Goal: Task Accomplishment & Management: Complete application form

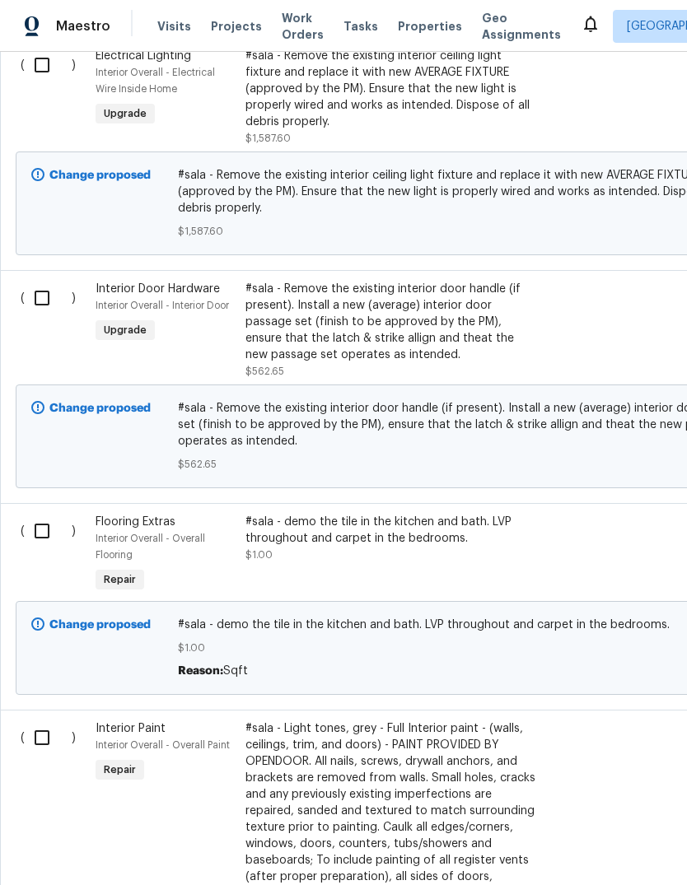
scroll to position [1380, 0]
click at [47, 529] on input "checkbox" at bounding box center [48, 532] width 47 height 35
checkbox input "true"
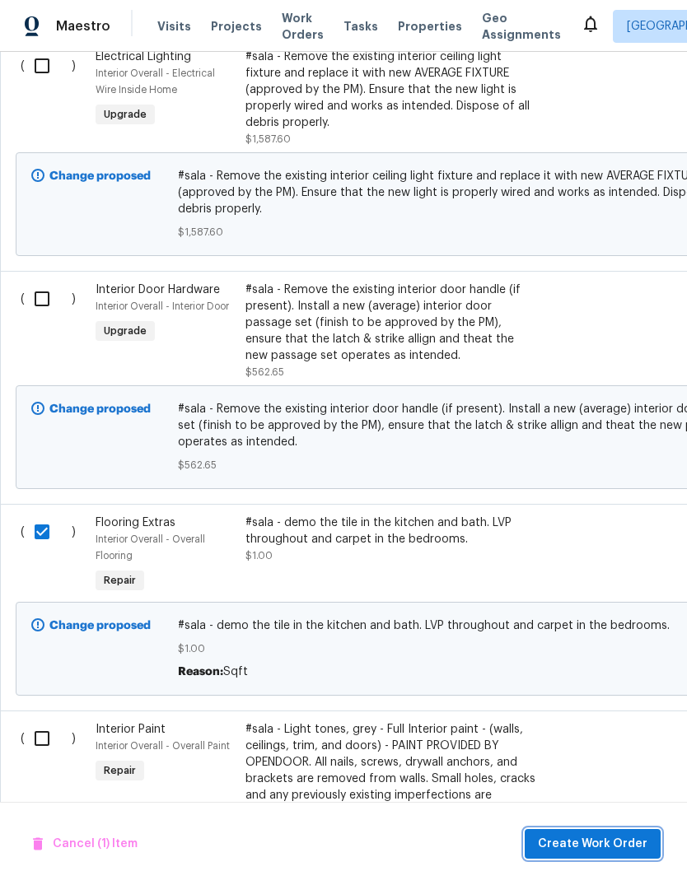
click at [617, 835] on span "Create Work Order" at bounding box center [593, 844] width 110 height 21
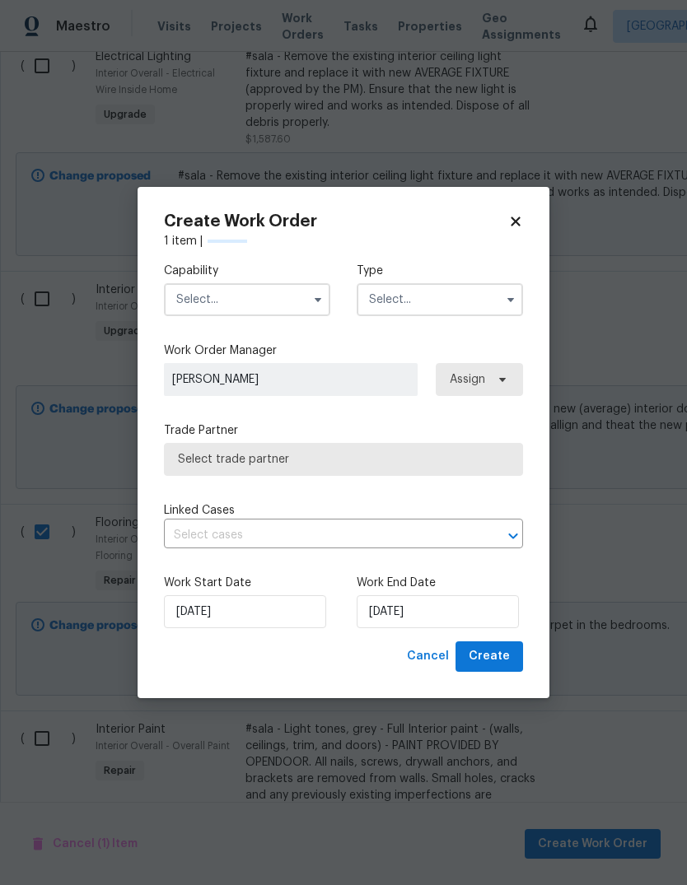
click at [196, 310] on input "text" at bounding box center [247, 299] width 166 height 33
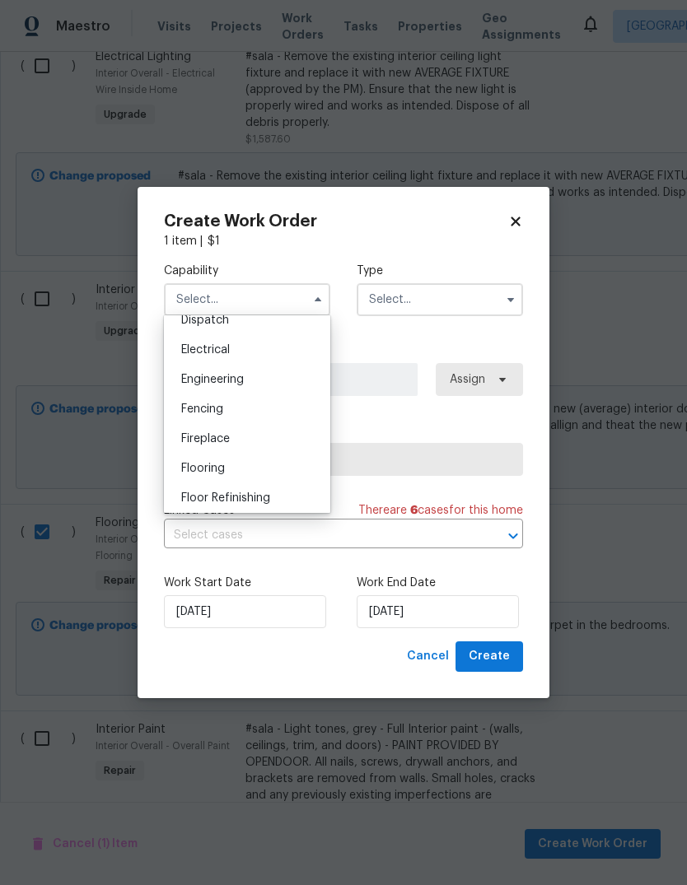
scroll to position [504, 0]
click at [192, 472] on span "Flooring" at bounding box center [203, 470] width 44 height 12
type input "Flooring"
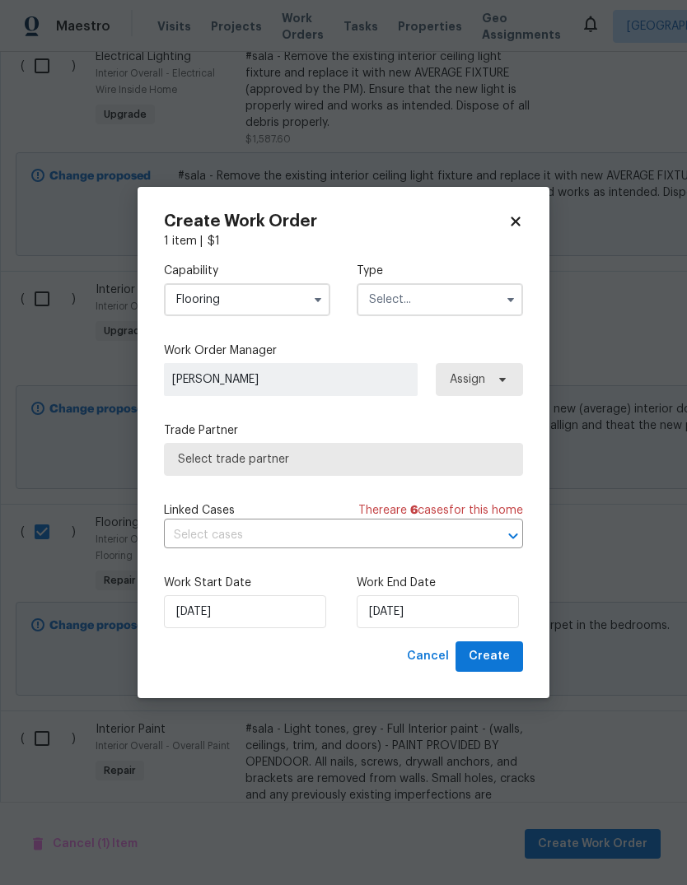
click at [492, 291] on input "text" at bounding box center [440, 299] width 166 height 33
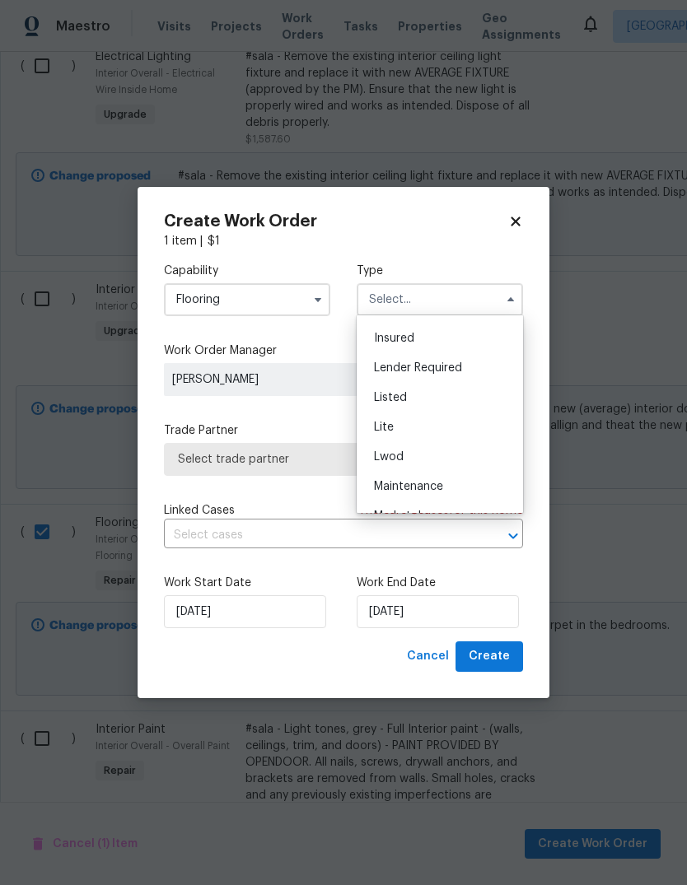
scroll to position [114, 0]
click at [444, 397] on div "Listed" at bounding box center [440, 399] width 158 height 30
type input "Listed"
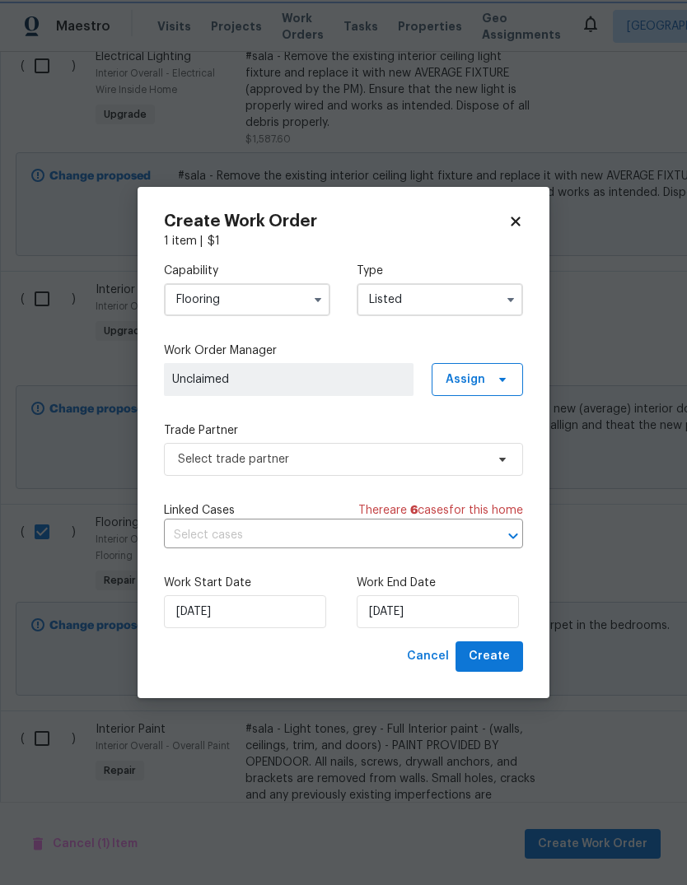
scroll to position [0, 0]
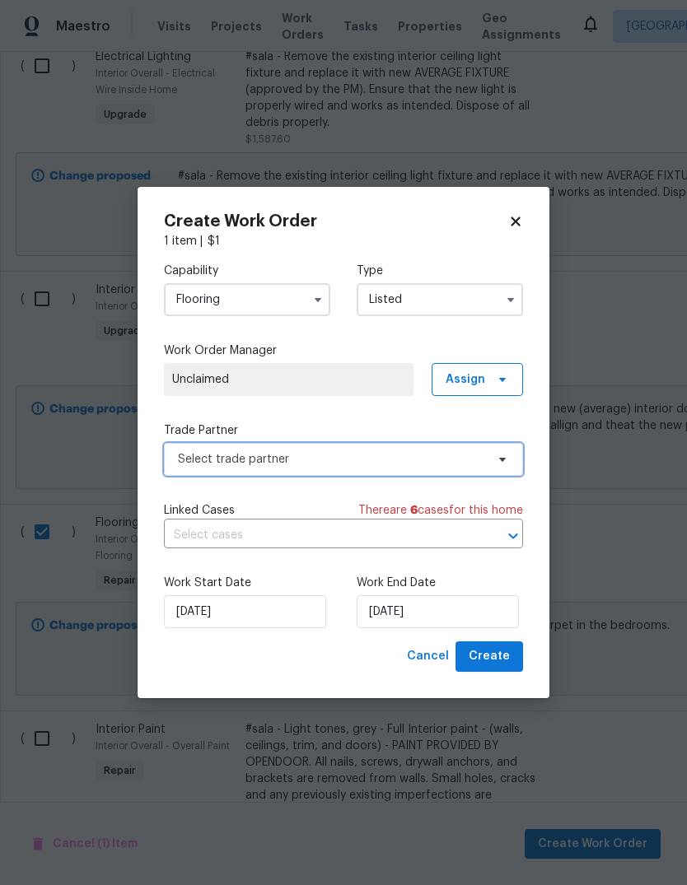
click at [480, 456] on span "Select trade partner" at bounding box center [331, 459] width 307 height 16
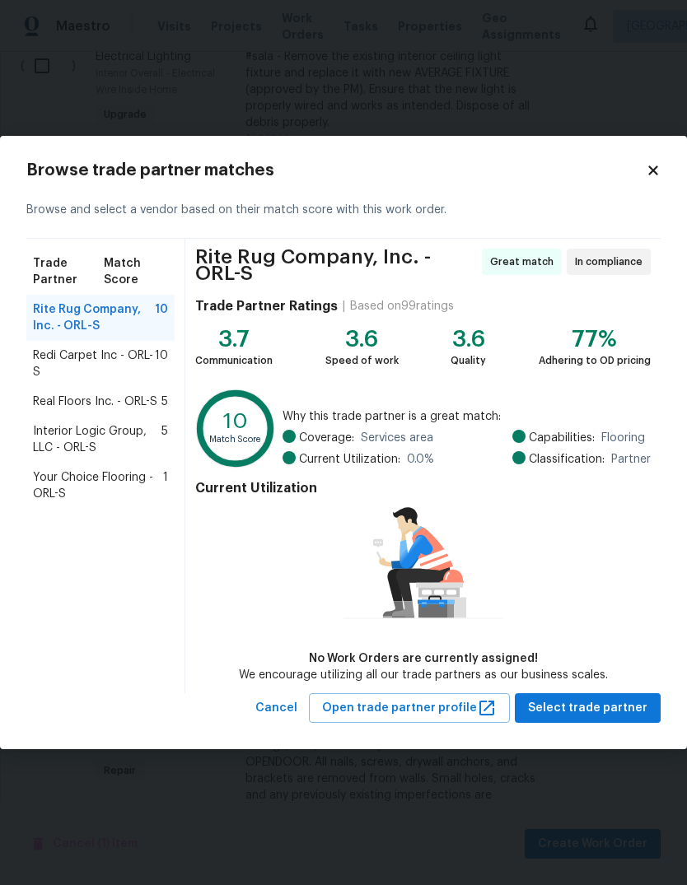
click at [138, 475] on span "Your Choice Flooring - ORL-S" at bounding box center [98, 485] width 130 height 33
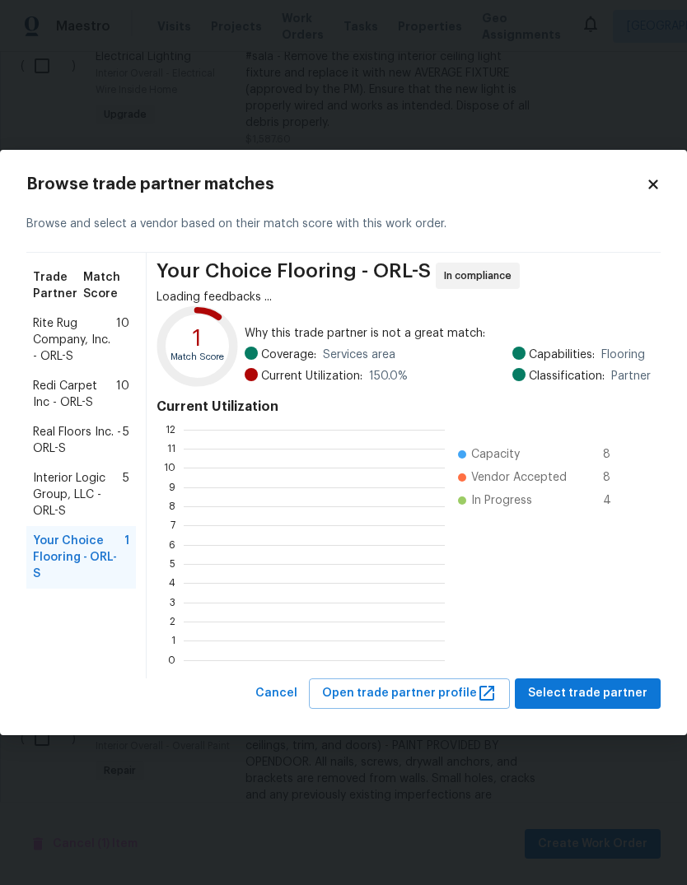
scroll to position [231, 261]
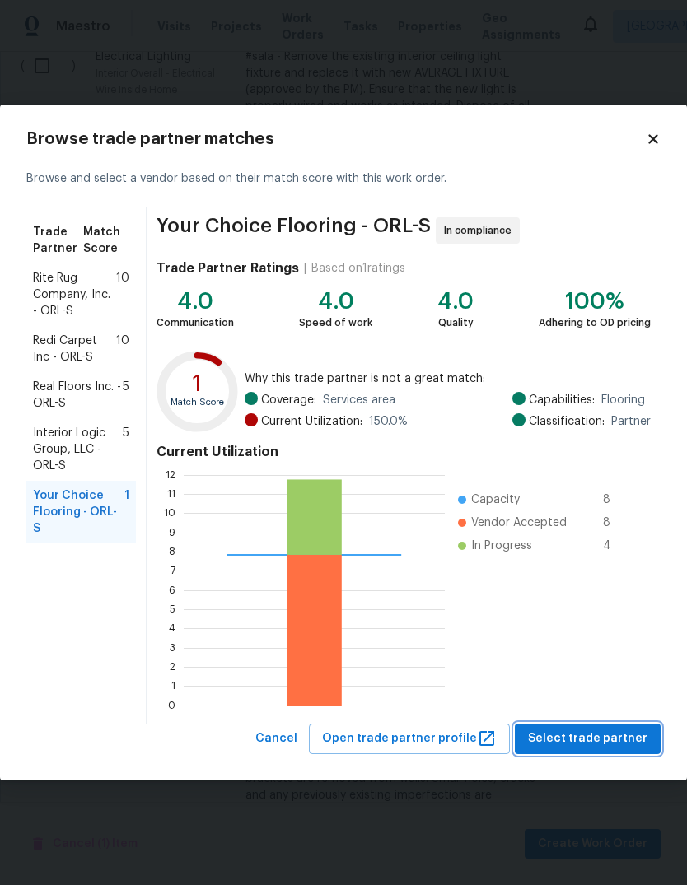
click at [593, 739] on span "Select trade partner" at bounding box center [587, 739] width 119 height 21
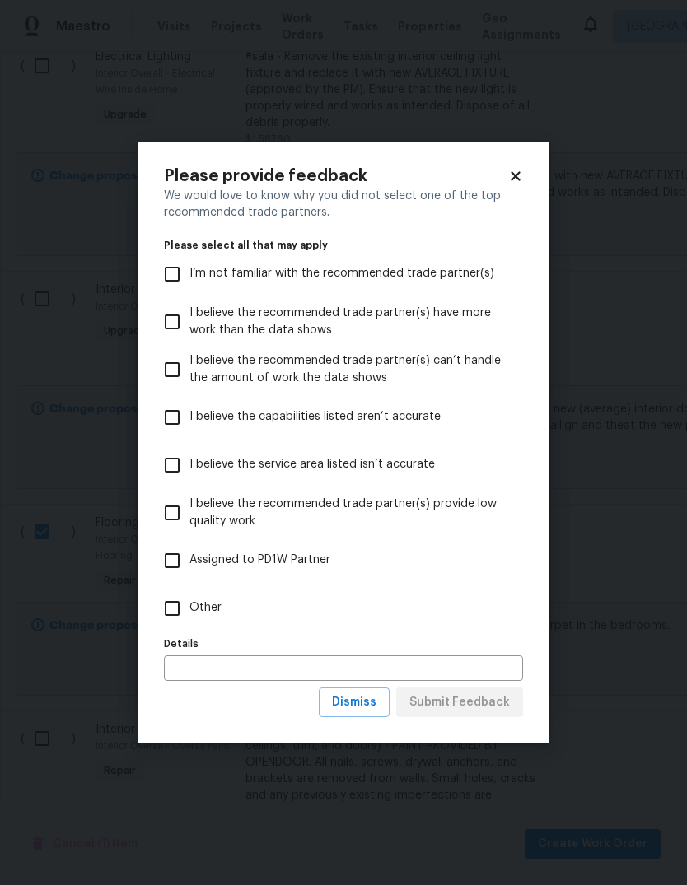
click at [179, 614] on input "Other" at bounding box center [172, 608] width 35 height 35
checkbox input "true"
click at [487, 699] on span "Submit Feedback" at bounding box center [459, 702] width 100 height 21
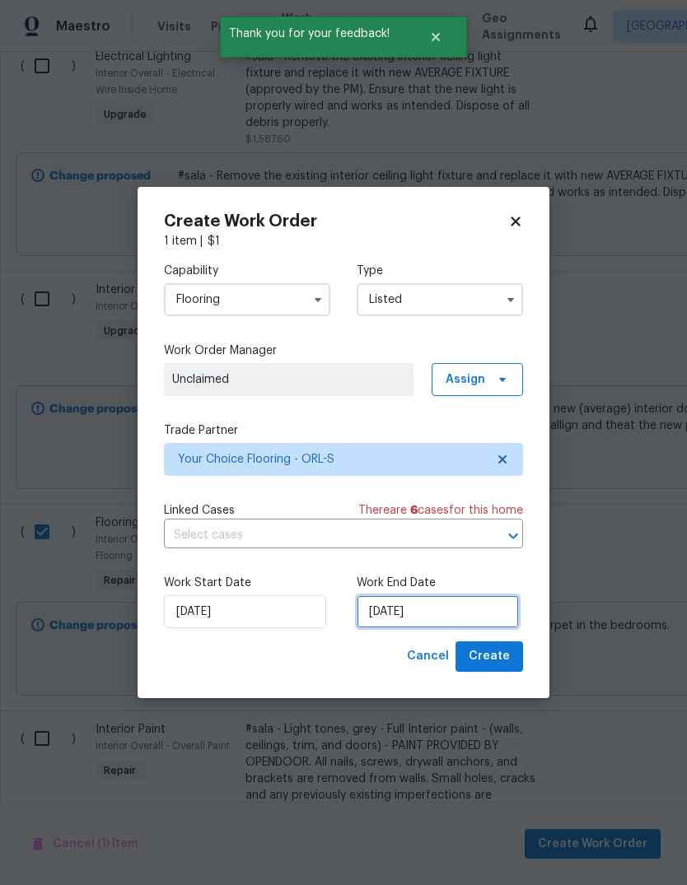
click at [461, 618] on input "[DATE]" at bounding box center [438, 611] width 162 height 33
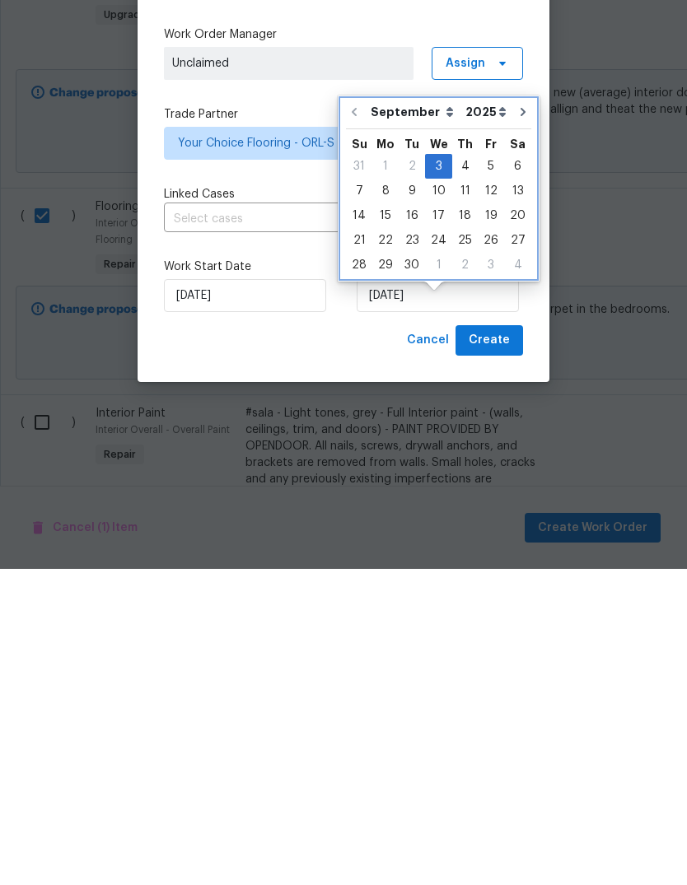
click at [519, 422] on icon "Go to next month" at bounding box center [522, 428] width 13 height 13
type input "[DATE]"
select select "9"
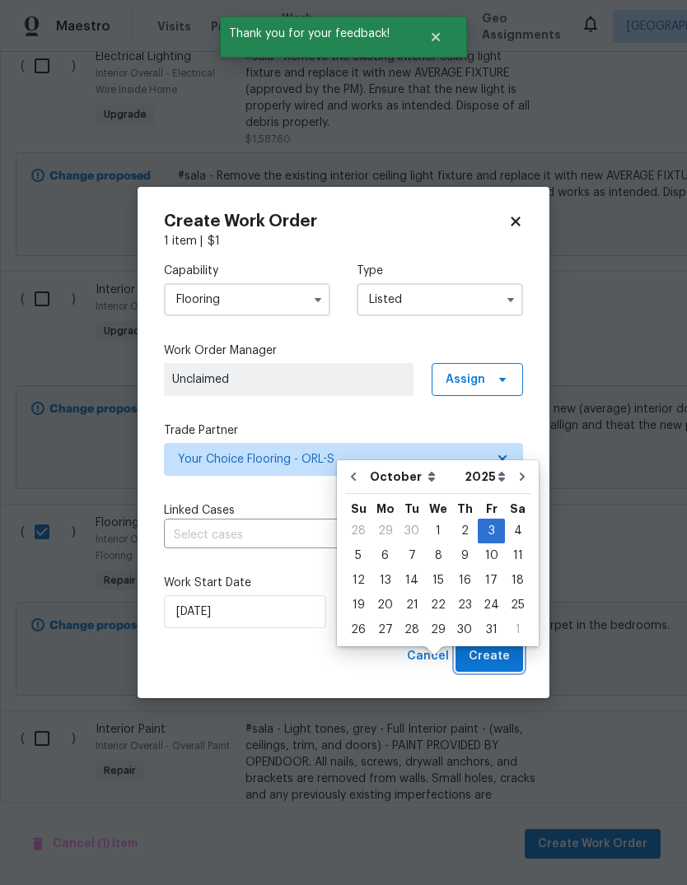
click at [489, 654] on span "Create" at bounding box center [488, 656] width 41 height 21
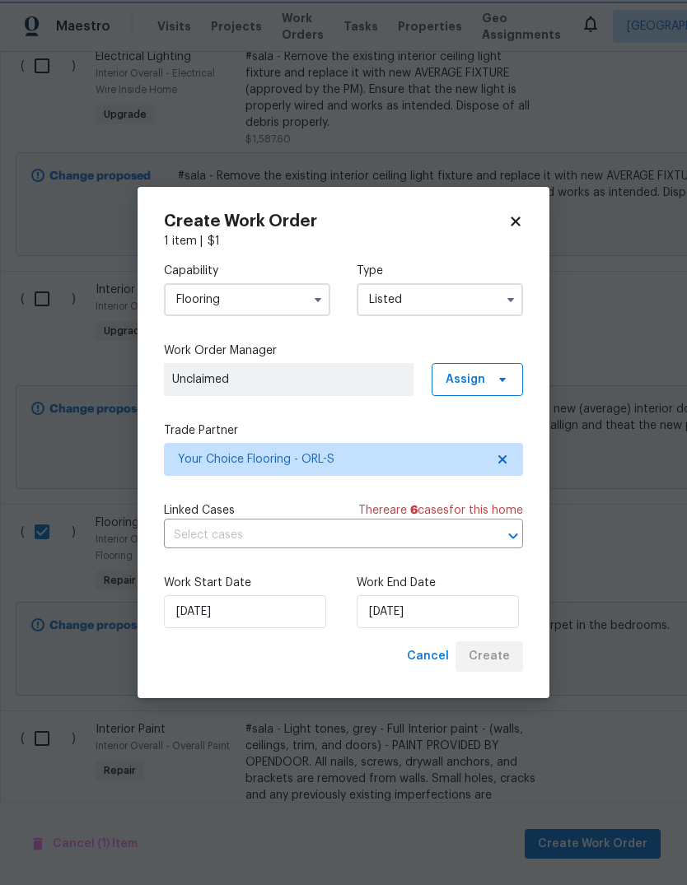
checkbox input "false"
click at [510, 219] on icon at bounding box center [515, 221] width 15 height 15
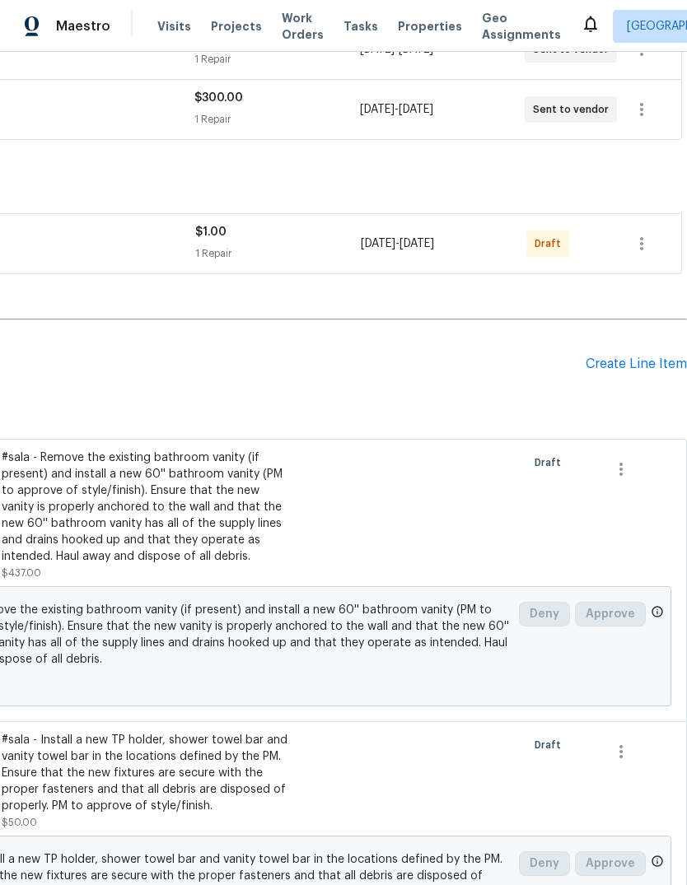
scroll to position [349, 244]
click at [646, 241] on icon "button" at bounding box center [642, 243] width 20 height 20
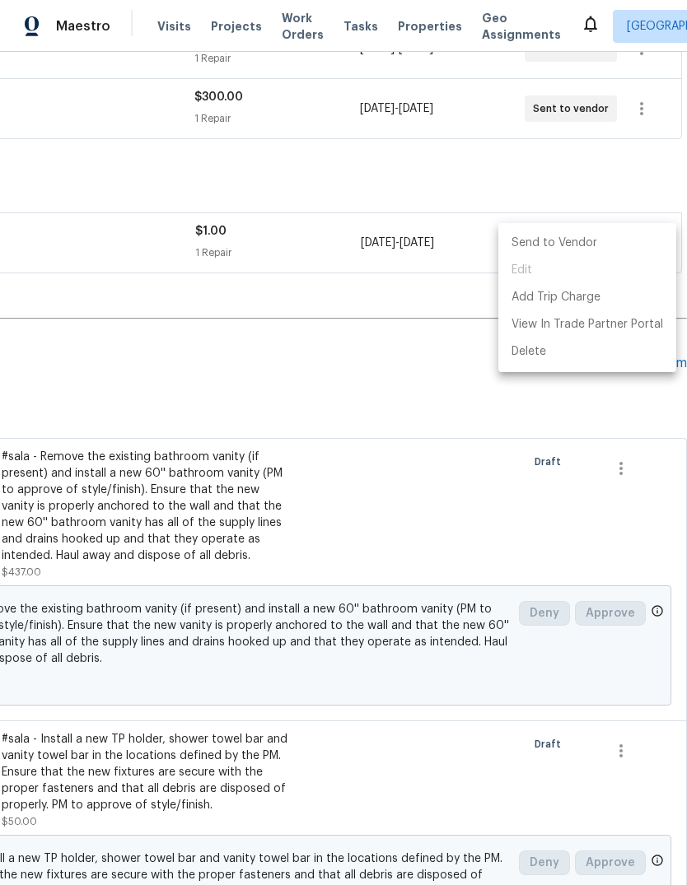
click at [622, 240] on li "Send to Vendor" at bounding box center [587, 243] width 178 height 27
click at [97, 361] on div at bounding box center [343, 442] width 687 height 885
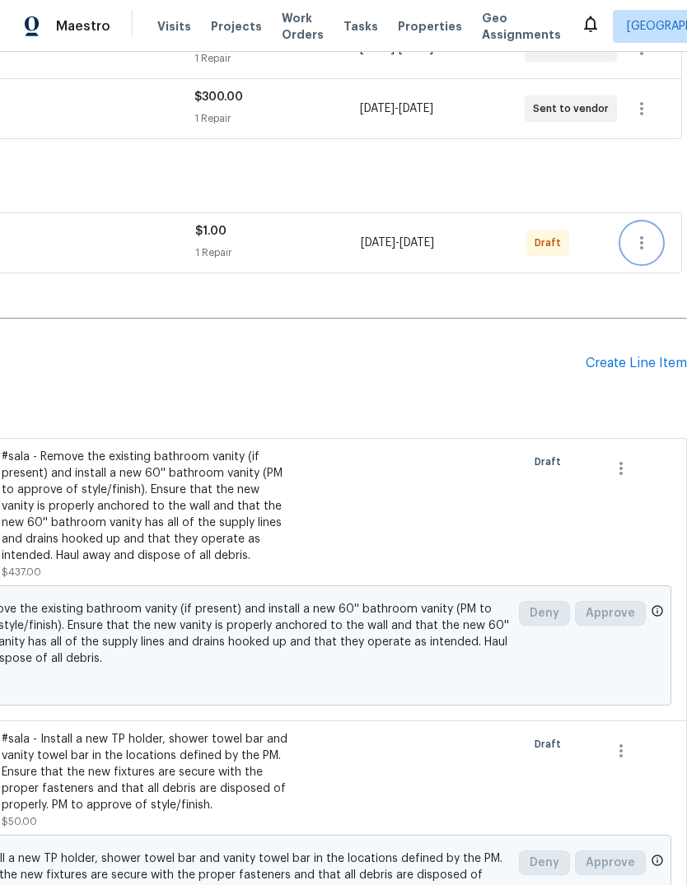
click at [629, 257] on button "button" at bounding box center [642, 243] width 40 height 40
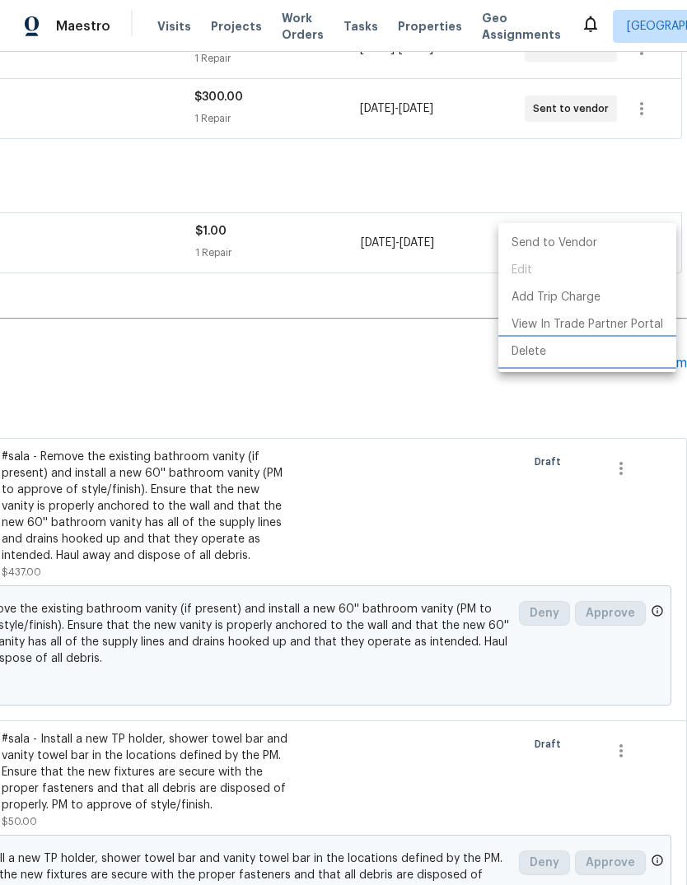
click at [581, 349] on li "Delete" at bounding box center [587, 351] width 178 height 27
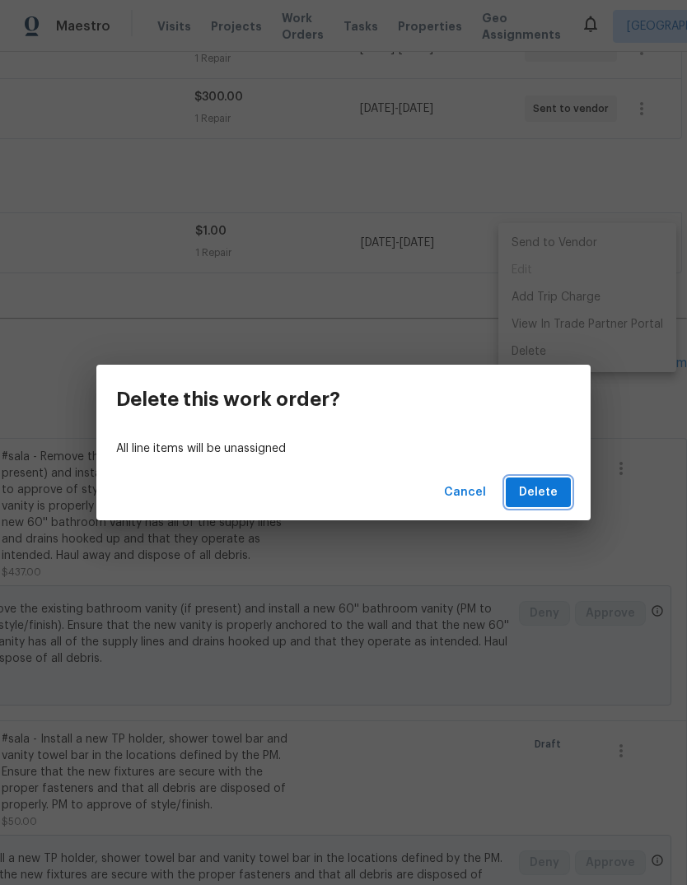
click at [550, 496] on span "Delete" at bounding box center [538, 492] width 39 height 21
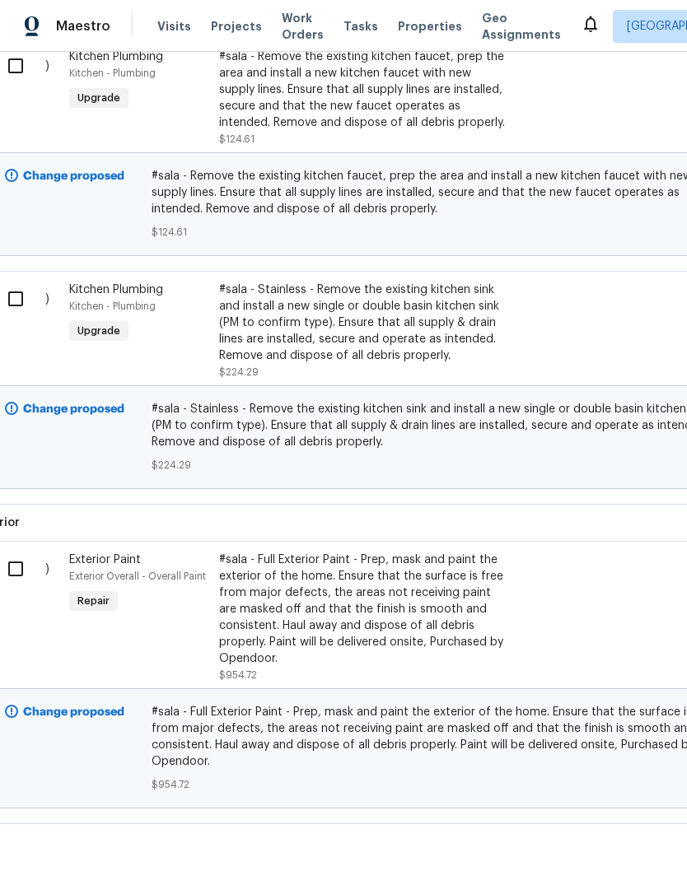
scroll to position [3343, 28]
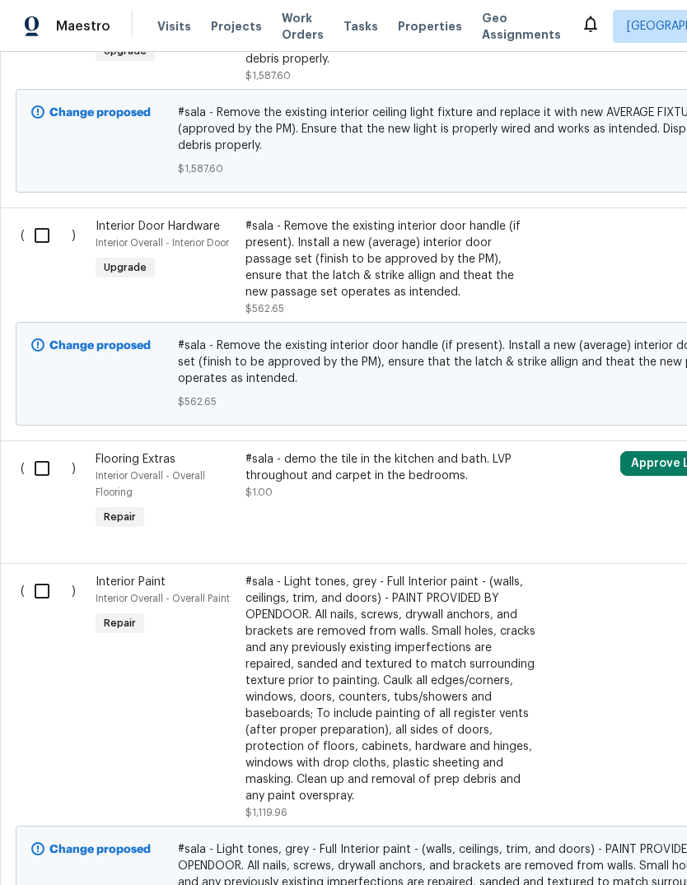
scroll to position [1531, 0]
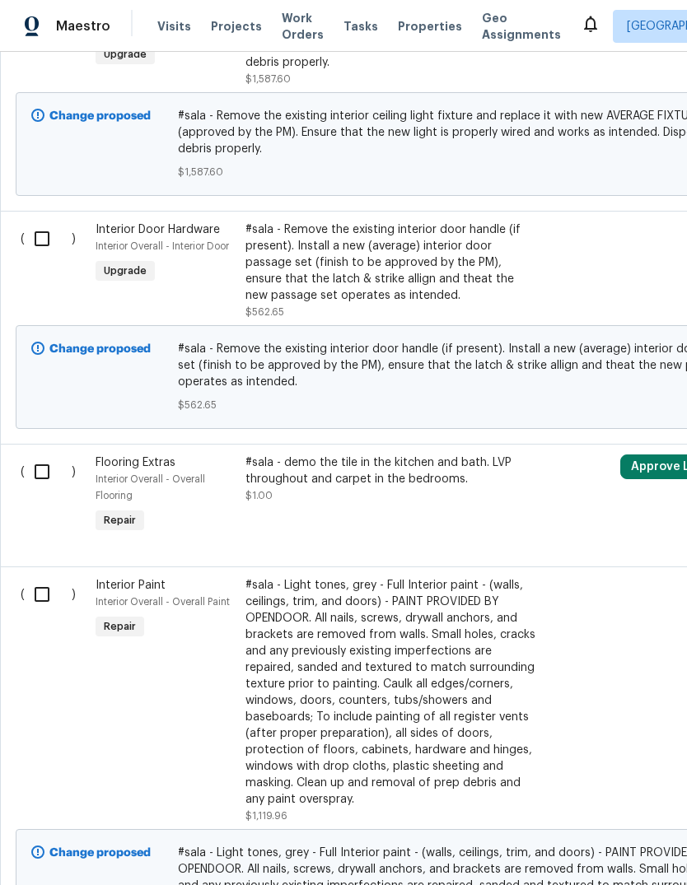
click at [54, 454] on input "checkbox" at bounding box center [48, 471] width 47 height 35
checkbox input "true"
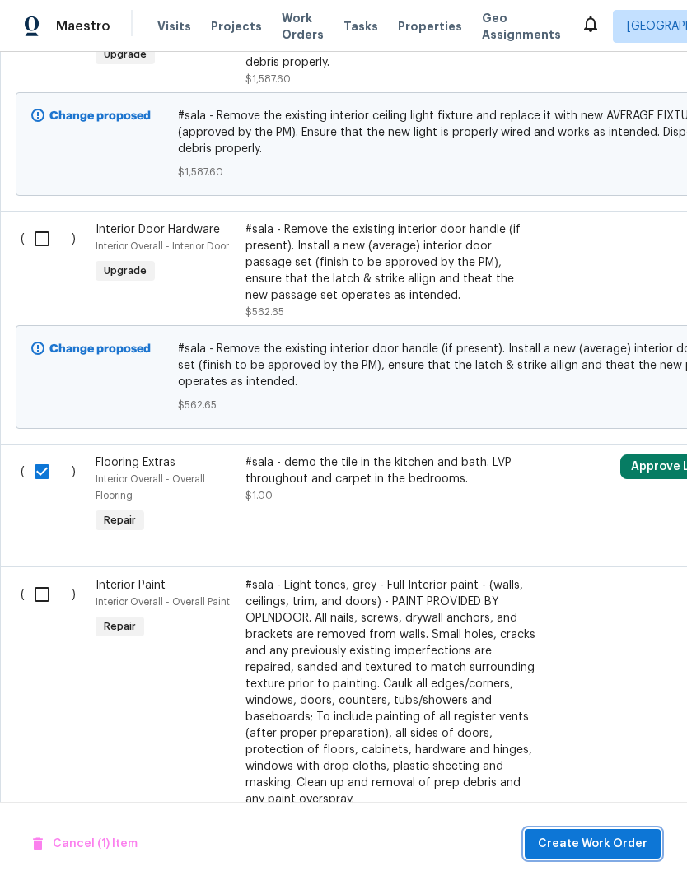
click at [612, 833] on button "Create Work Order" at bounding box center [592, 844] width 136 height 30
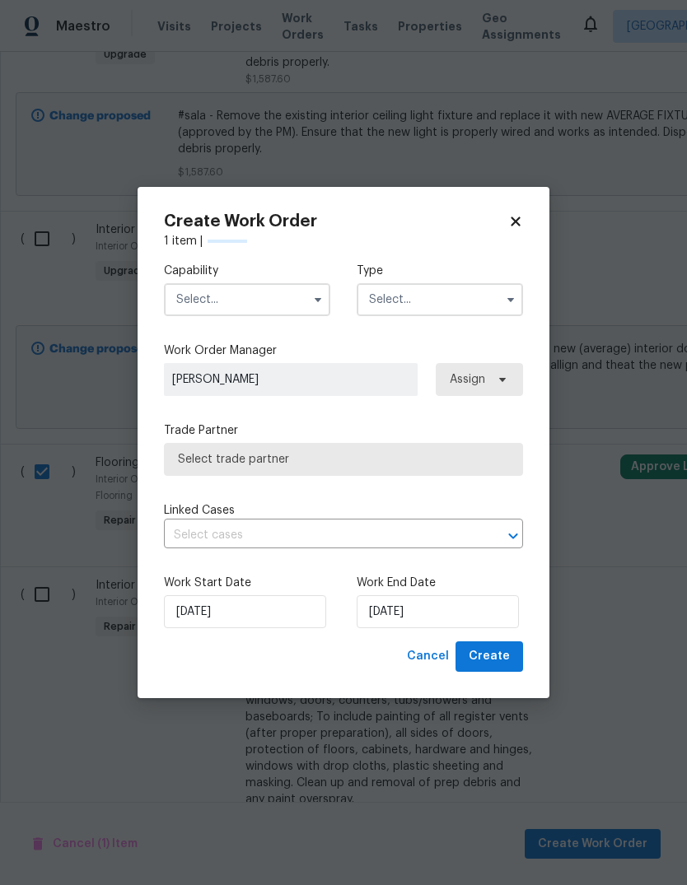
click at [201, 312] on input "text" at bounding box center [247, 299] width 166 height 33
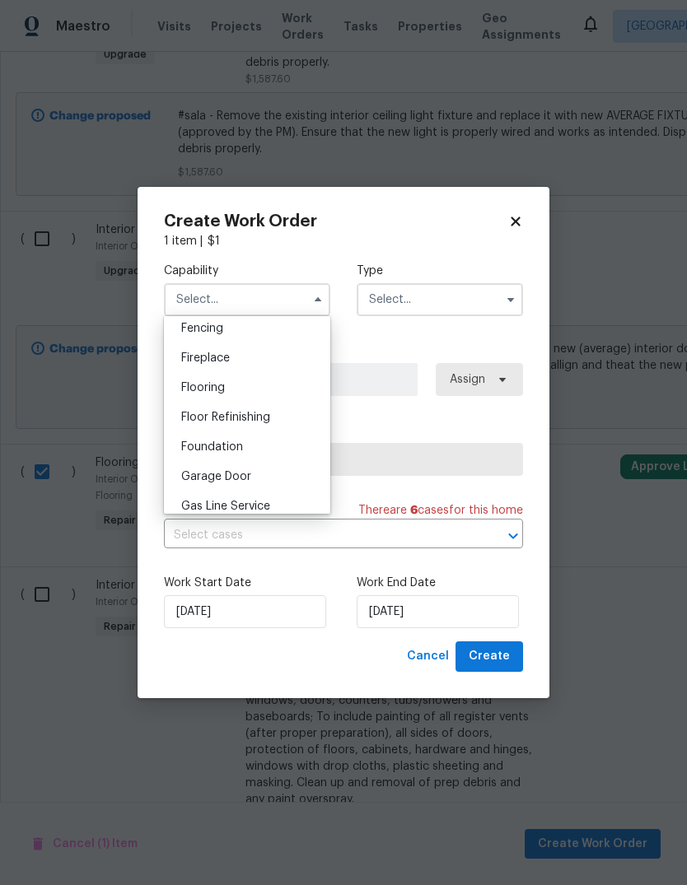
scroll to position [585, 0]
click at [195, 391] on span "Flooring" at bounding box center [203, 389] width 44 height 12
type input "Flooring"
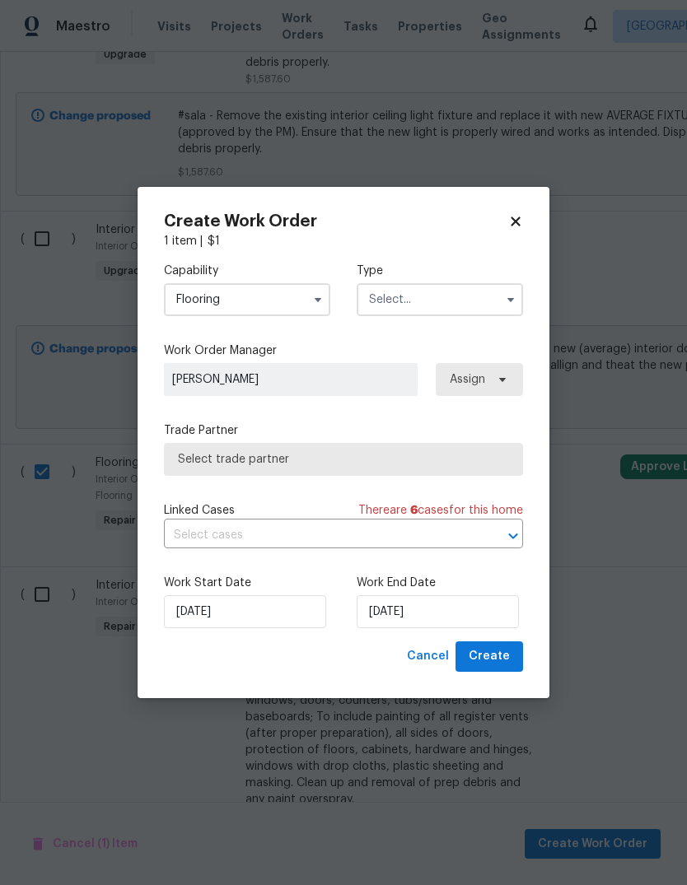
click at [496, 293] on input "text" at bounding box center [440, 299] width 166 height 33
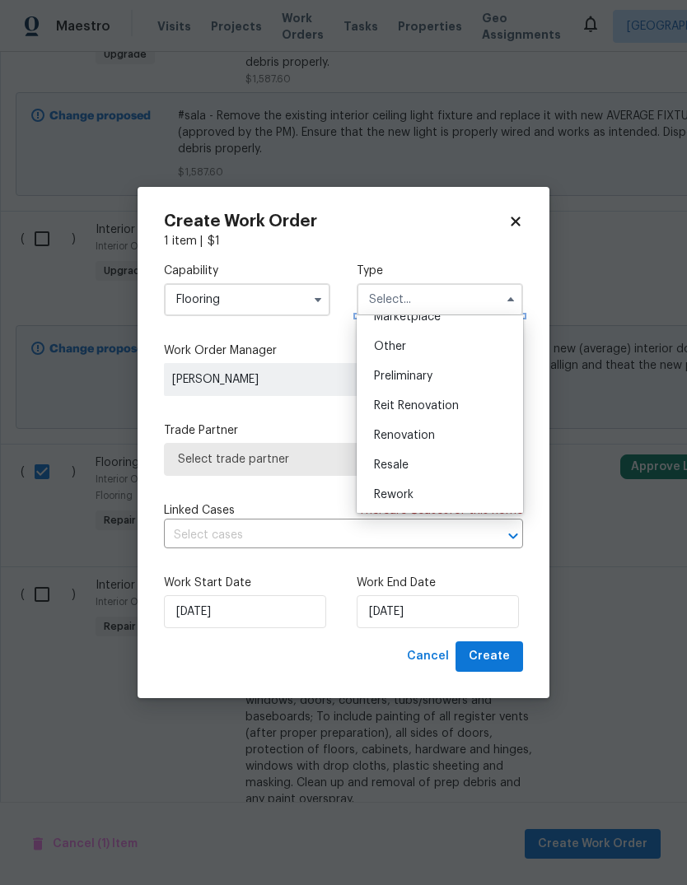
scroll to position [317, 0]
click at [436, 435] on div "Renovation" at bounding box center [440, 432] width 158 height 30
type input "Renovation"
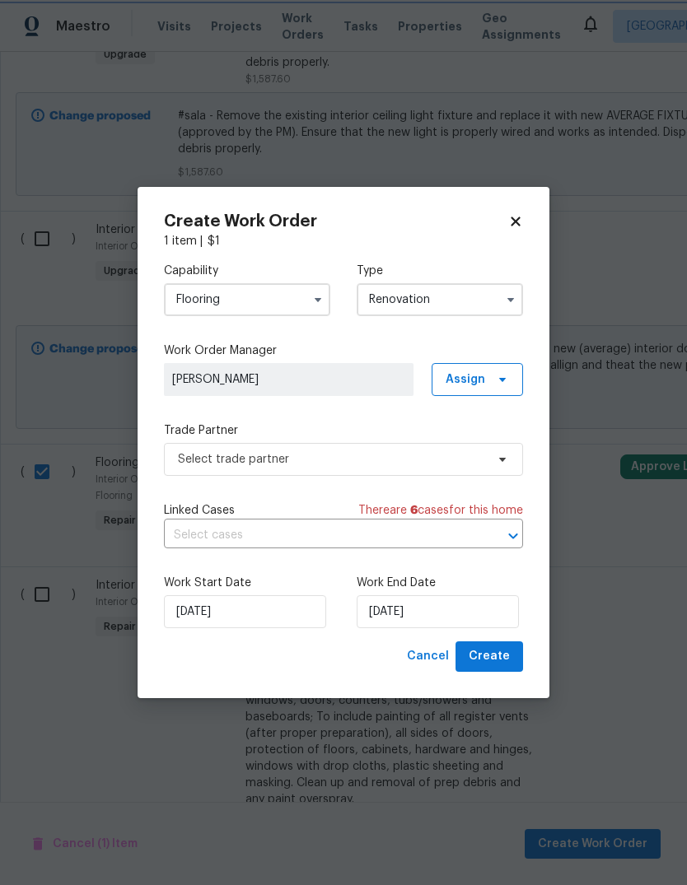
scroll to position [0, 0]
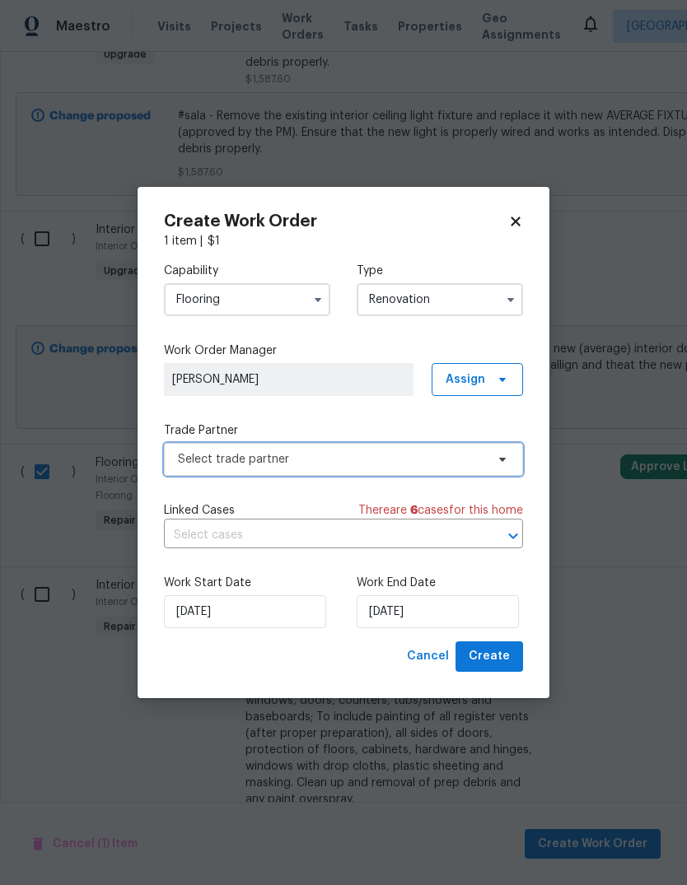
click at [491, 447] on span "Select trade partner" at bounding box center [343, 459] width 359 height 33
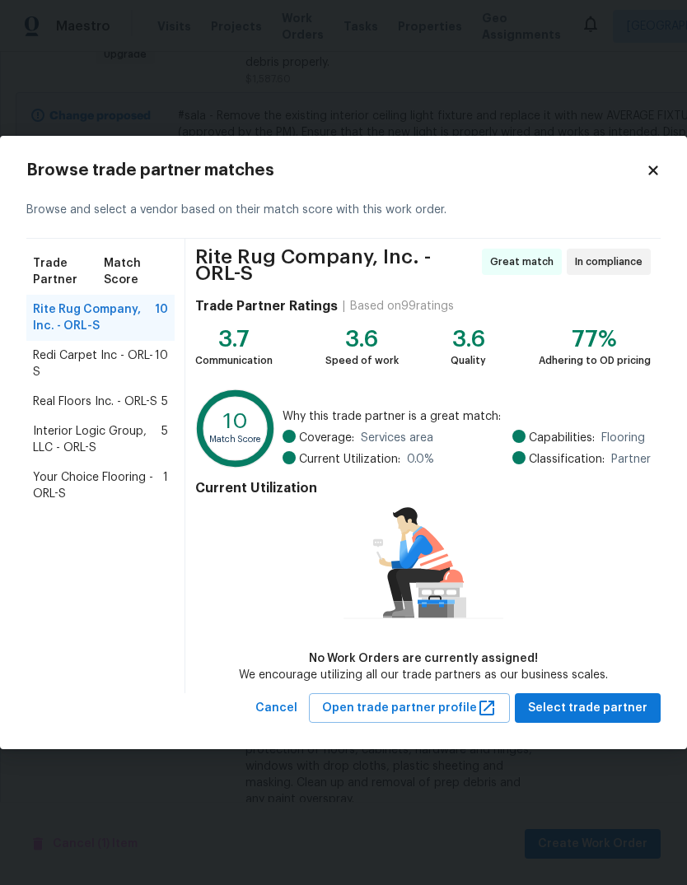
click at [75, 482] on span "Your Choice Flooring - ORL-S" at bounding box center [98, 485] width 130 height 33
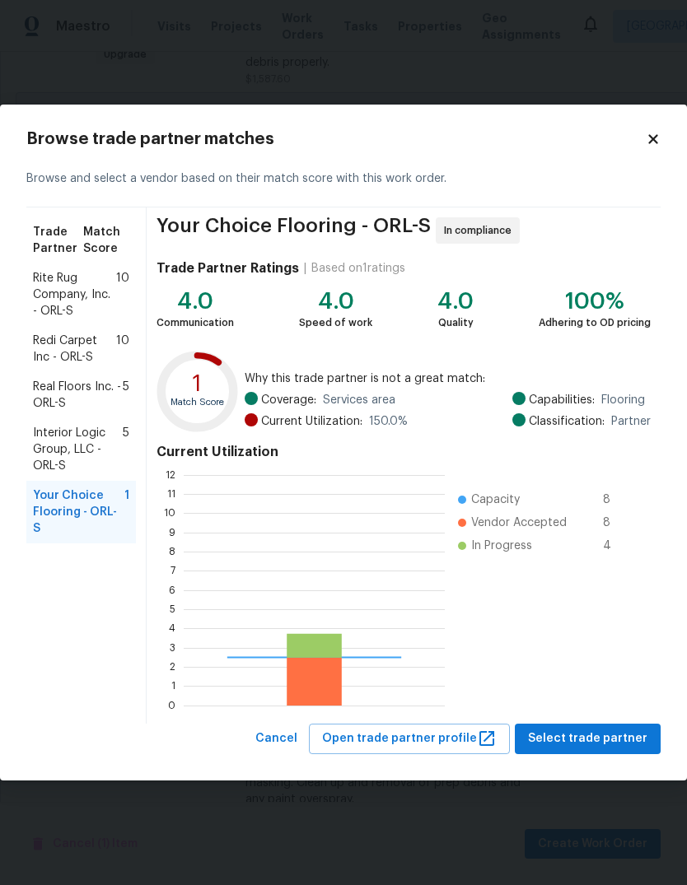
scroll to position [231, 261]
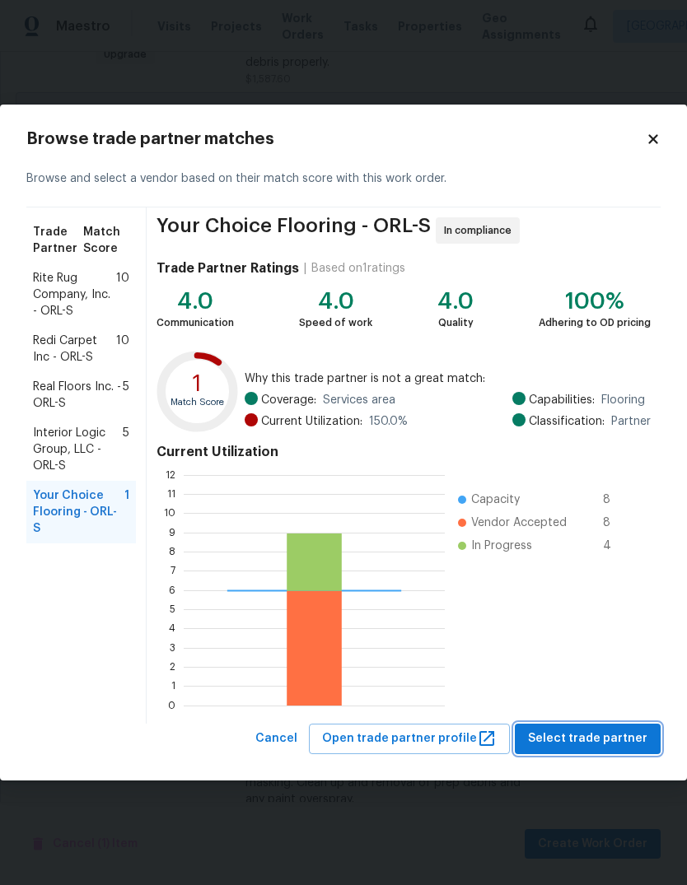
click at [620, 729] on span "Select trade partner" at bounding box center [587, 739] width 119 height 21
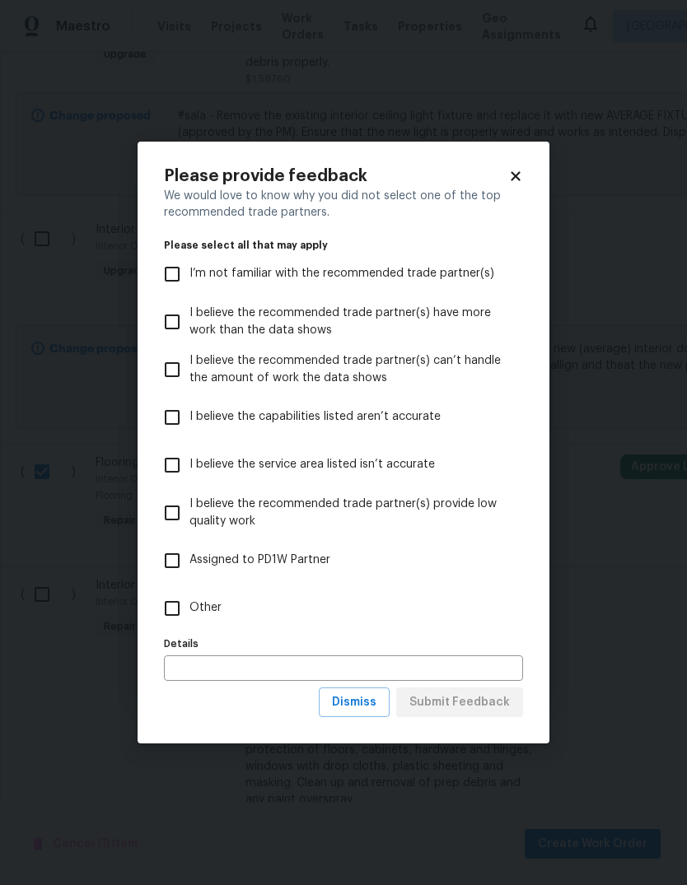
click at [184, 591] on input "Other" at bounding box center [172, 608] width 35 height 35
checkbox input "true"
click at [496, 689] on button "Submit Feedback" at bounding box center [459, 703] width 127 height 30
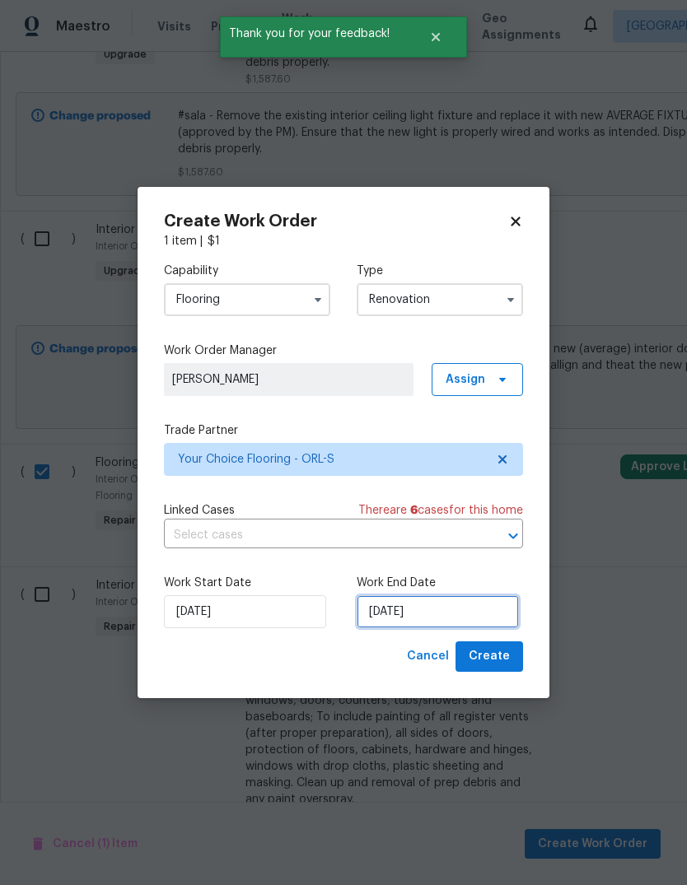
click at [472, 602] on input "[DATE]" at bounding box center [438, 611] width 162 height 33
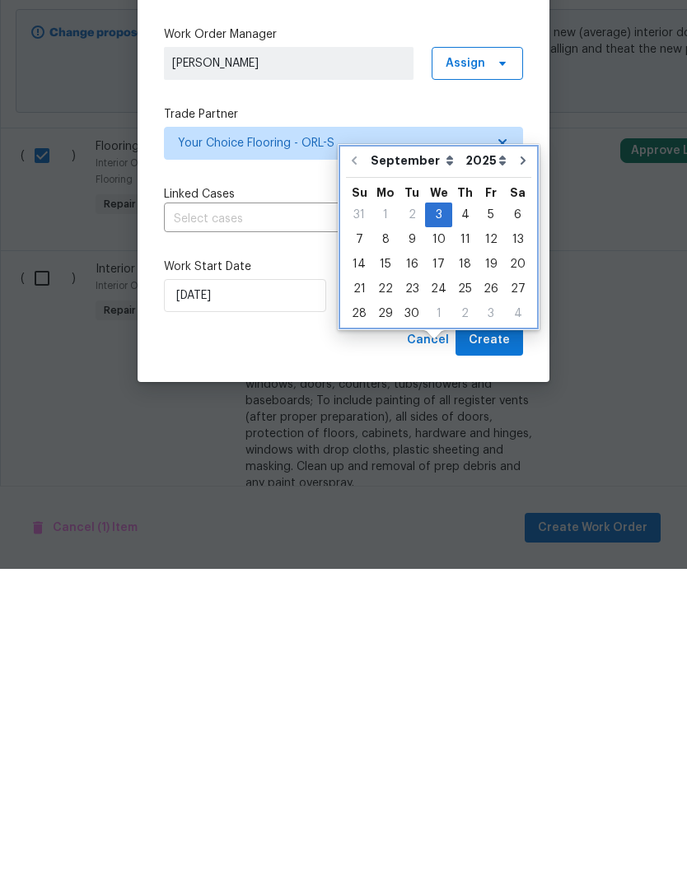
click at [516, 470] on icon "Go to next month" at bounding box center [522, 476] width 13 height 13
type input "[DATE]"
select select "9"
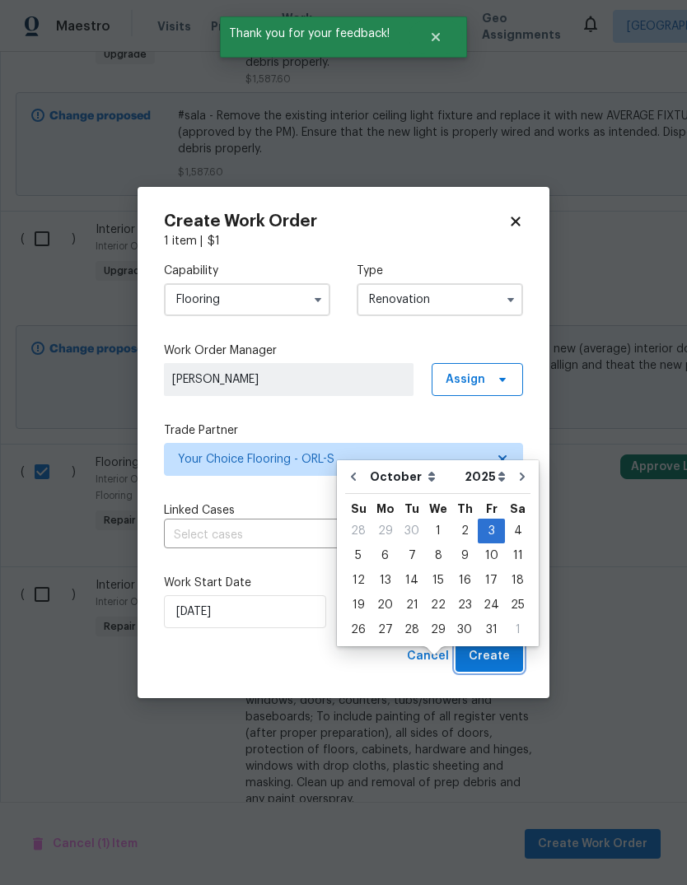
click at [505, 663] on span "Create" at bounding box center [488, 656] width 41 height 21
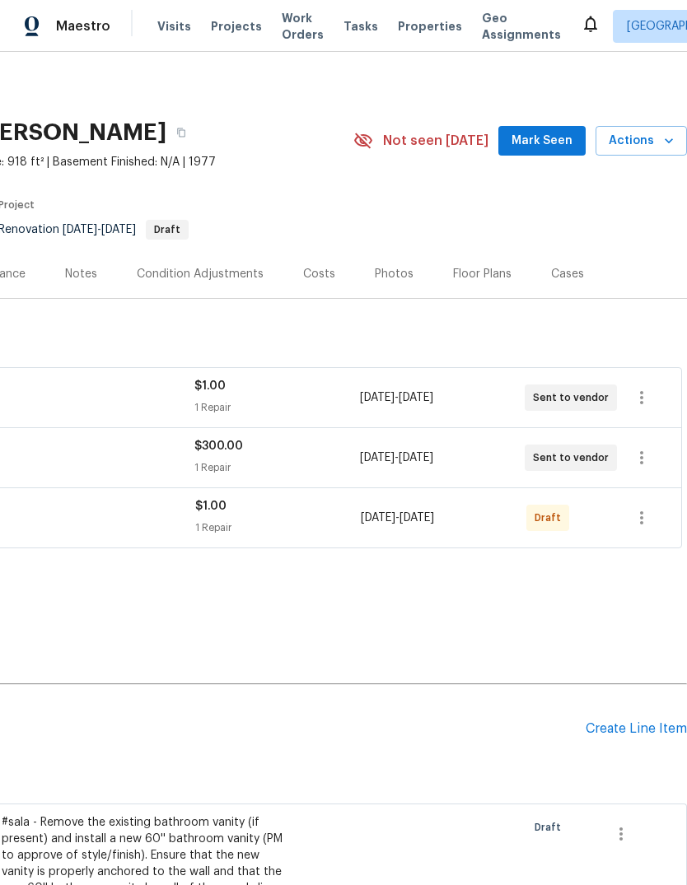
scroll to position [0, 244]
click at [638, 508] on icon "button" at bounding box center [642, 518] width 20 height 20
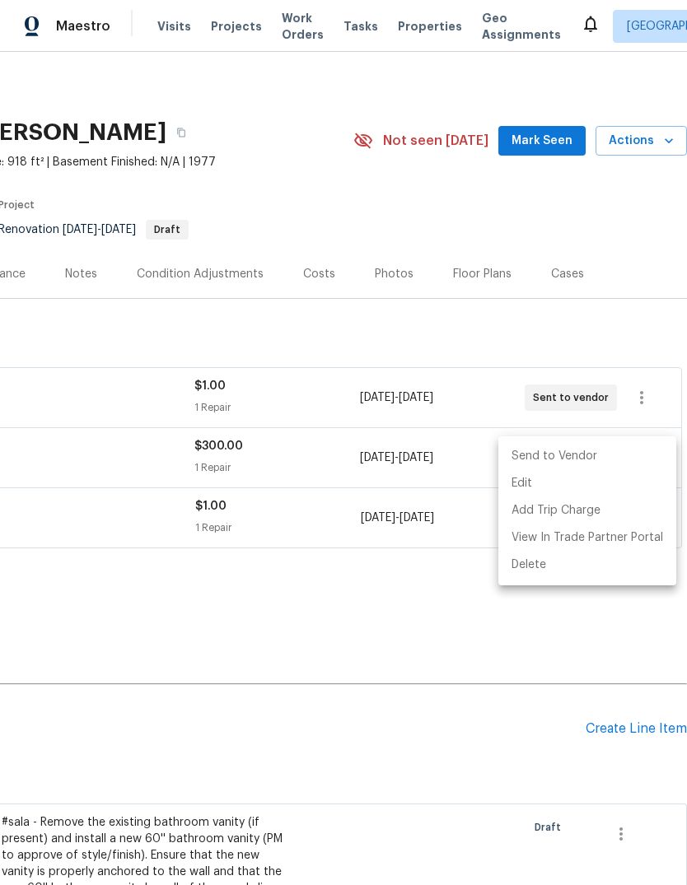
click at [594, 457] on li "Send to Vendor" at bounding box center [587, 456] width 178 height 27
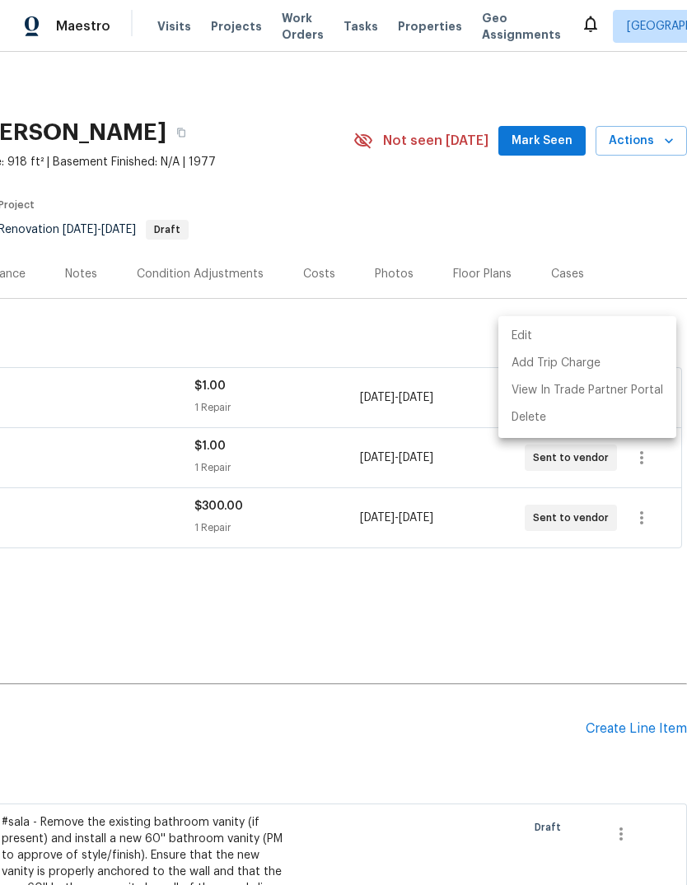
click at [443, 557] on div at bounding box center [343, 442] width 687 height 885
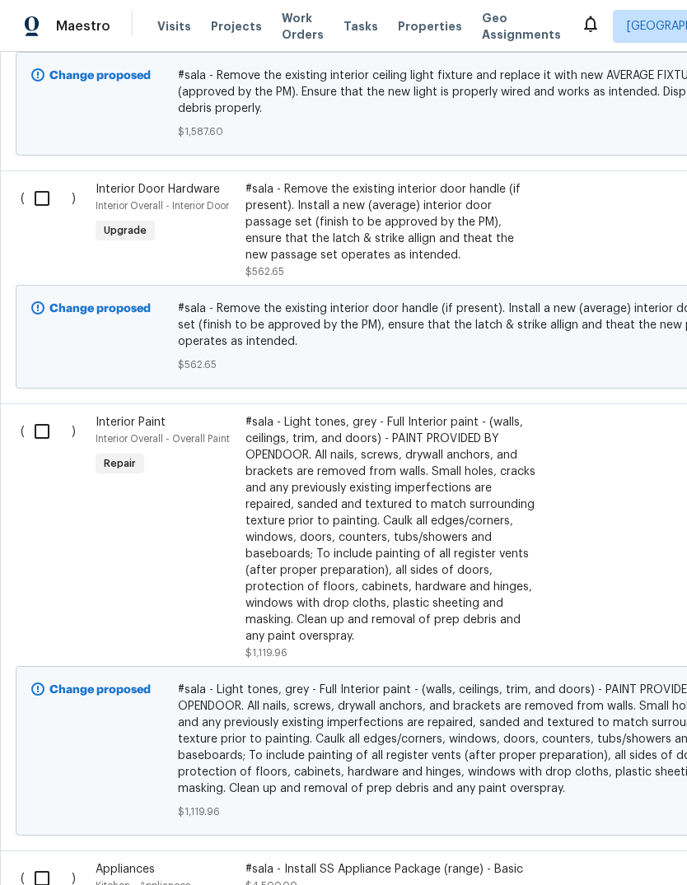
scroll to position [1633, 0]
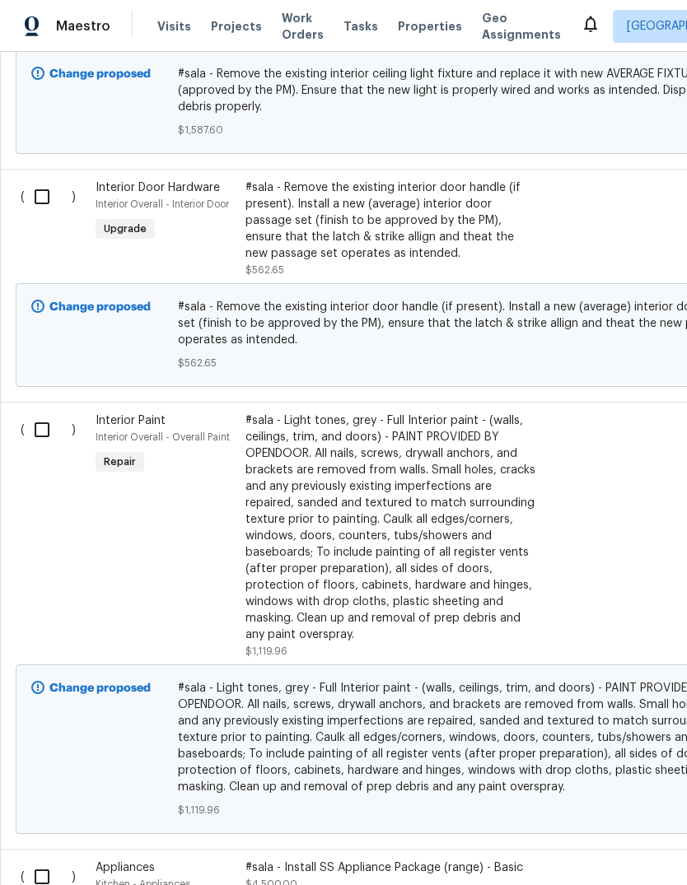
click at [416, 460] on div "#sala - Light tones, grey - Full Interior paint - (walls, ceilings, trim, and d…" at bounding box center [390, 528] width 290 height 231
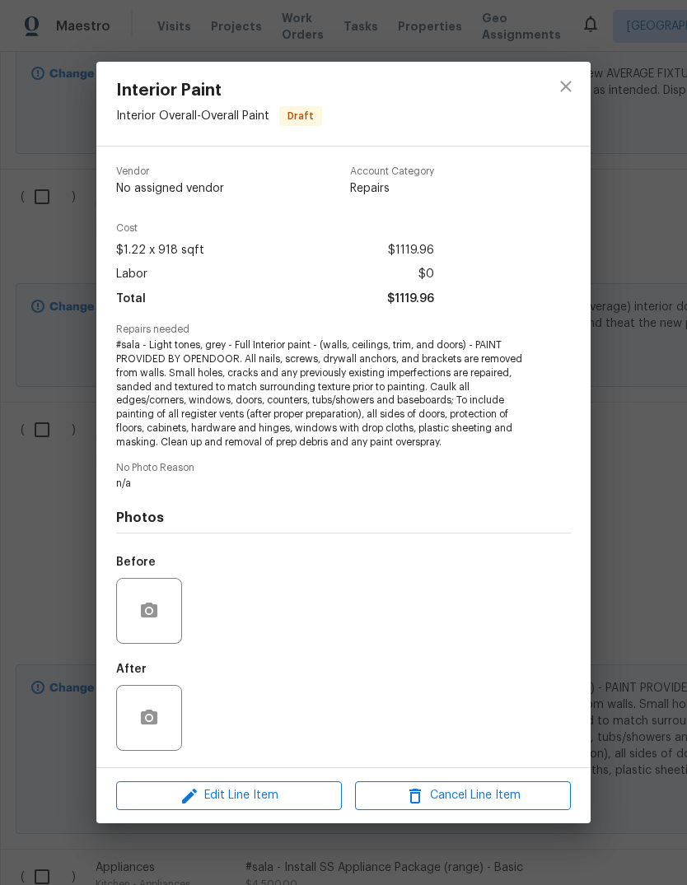
click at [36, 510] on div "Interior Paint Interior Overall - Overall Paint Draft Vendor No assigned vendor…" at bounding box center [343, 442] width 687 height 885
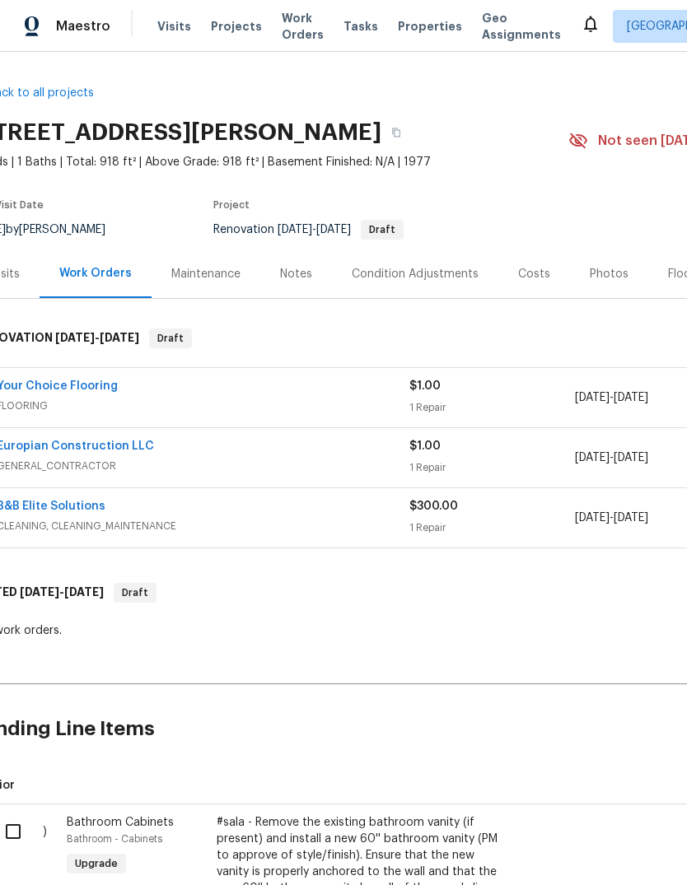
scroll to position [0, 30]
click at [20, 249] on div "Visits" at bounding box center [4, 273] width 68 height 49
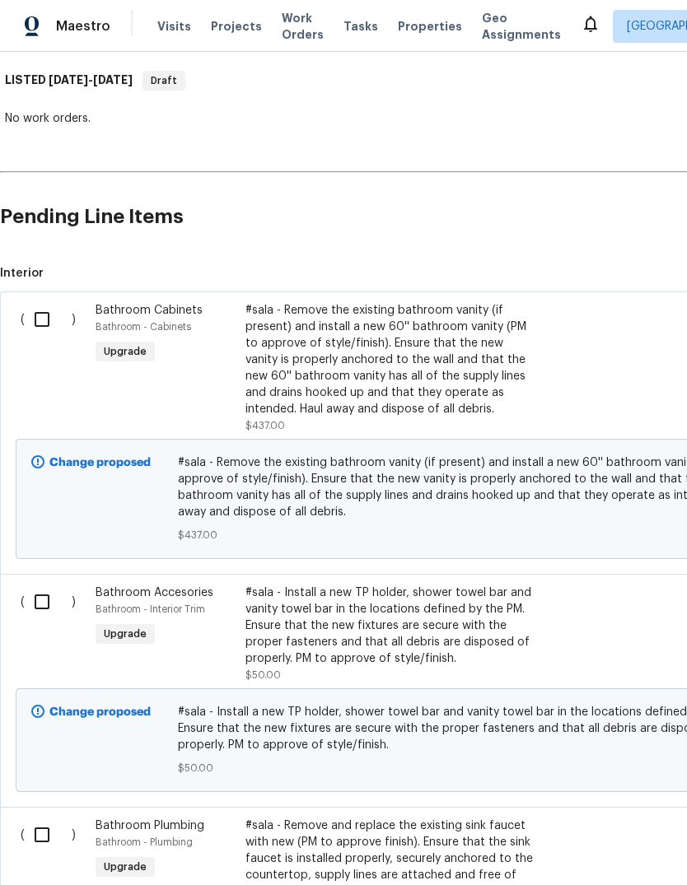
scroll to position [513, 0]
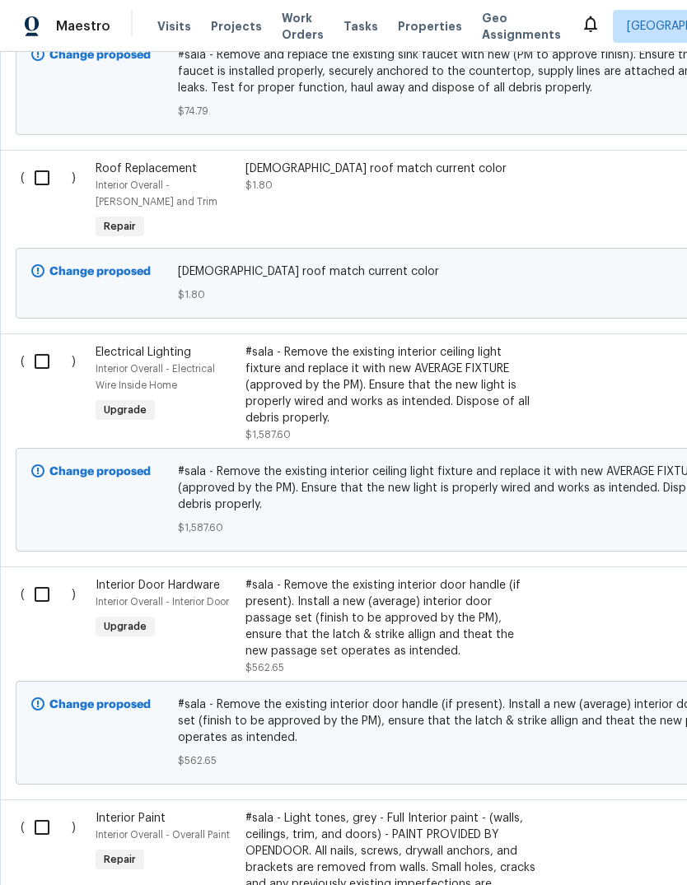
scroll to position [1418, 0]
click at [43, 181] on input "checkbox" at bounding box center [48, 178] width 47 height 35
checkbox input "true"
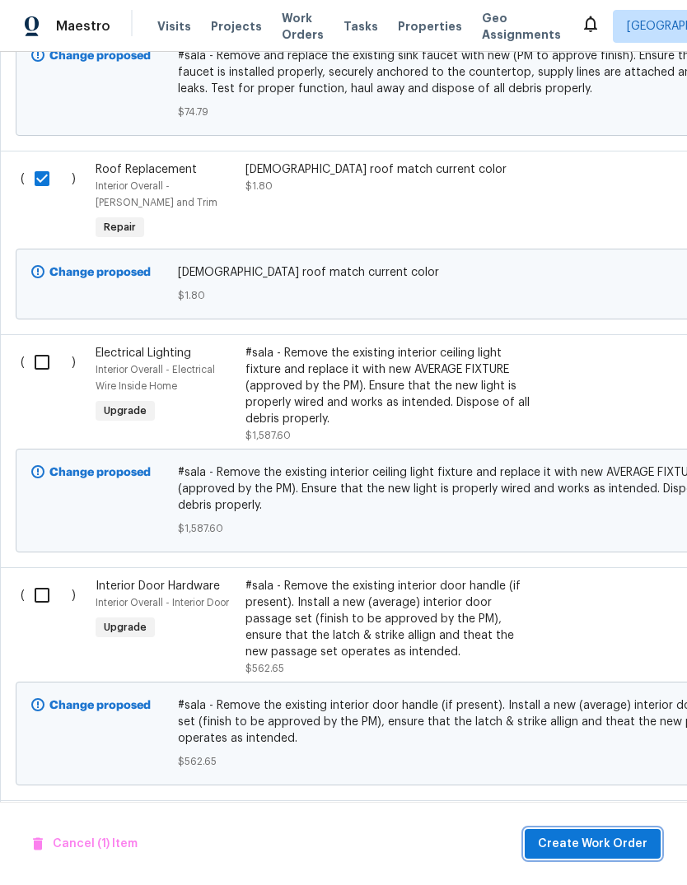
click at [594, 837] on span "Create Work Order" at bounding box center [593, 844] width 110 height 21
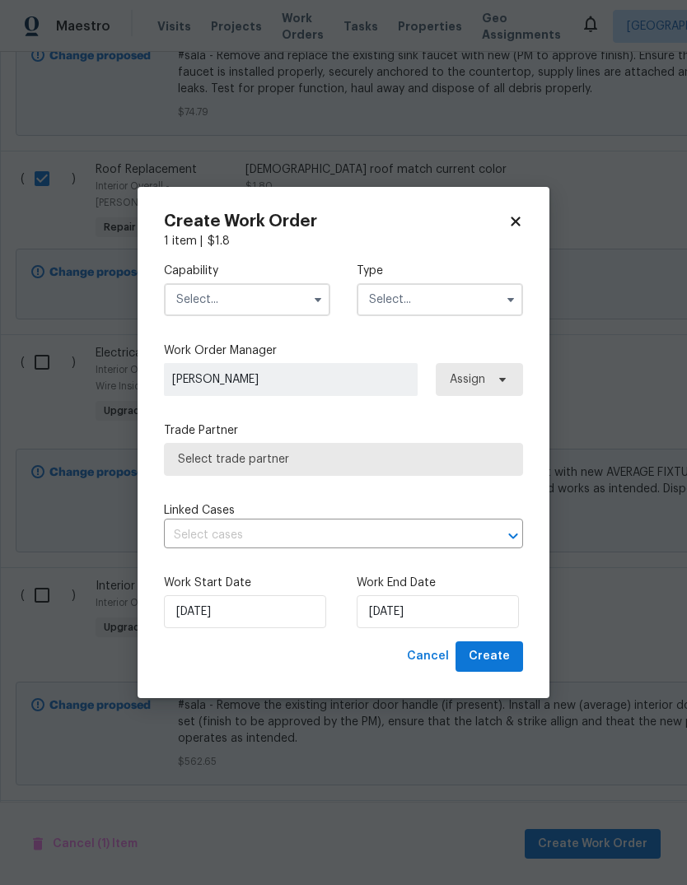
click at [191, 283] on input "text" at bounding box center [247, 299] width 166 height 33
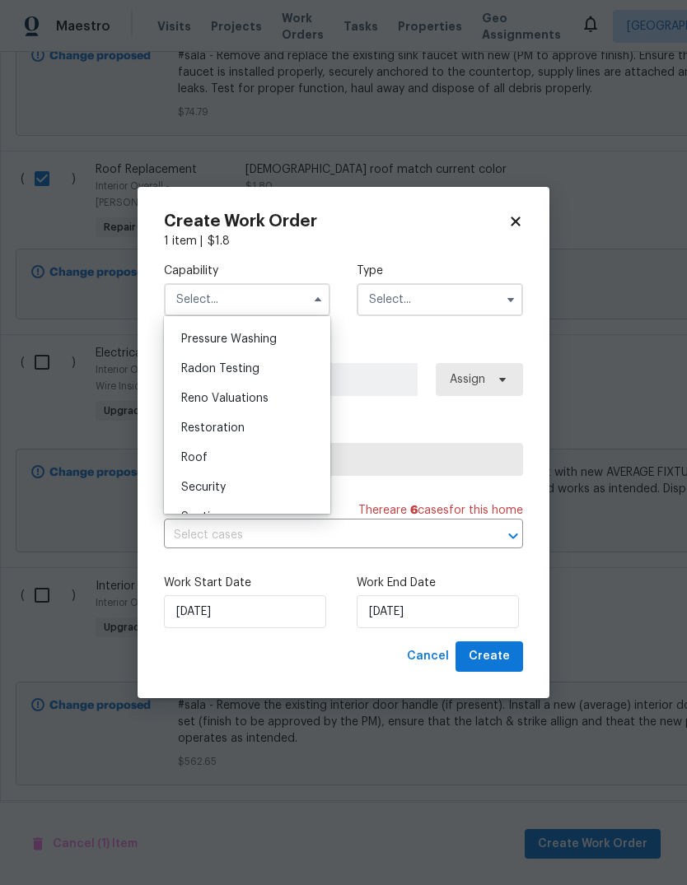
scroll to position [1559, 0]
click at [191, 452] on span "Roof" at bounding box center [194, 456] width 26 height 12
type input "Roof"
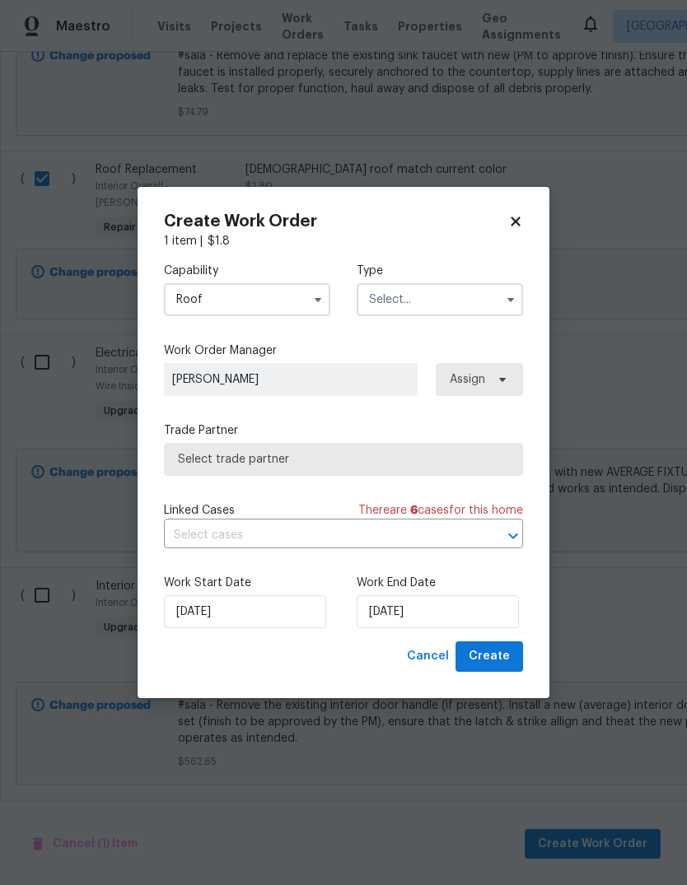
click at [495, 288] on input "text" at bounding box center [440, 299] width 166 height 33
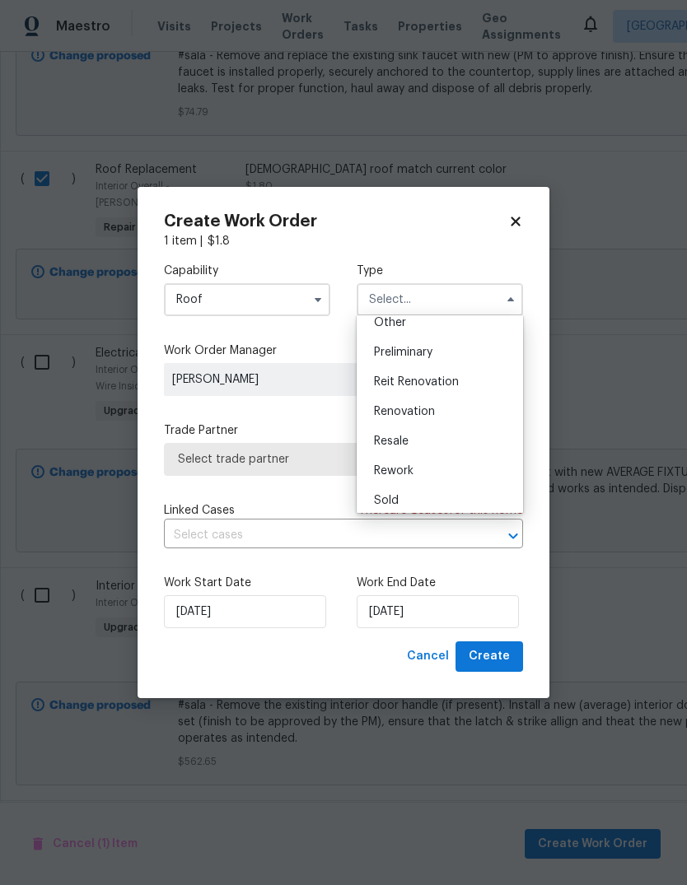
scroll to position [340, 0]
click at [440, 408] on div "Renovation" at bounding box center [440, 409] width 158 height 30
type input "Renovation"
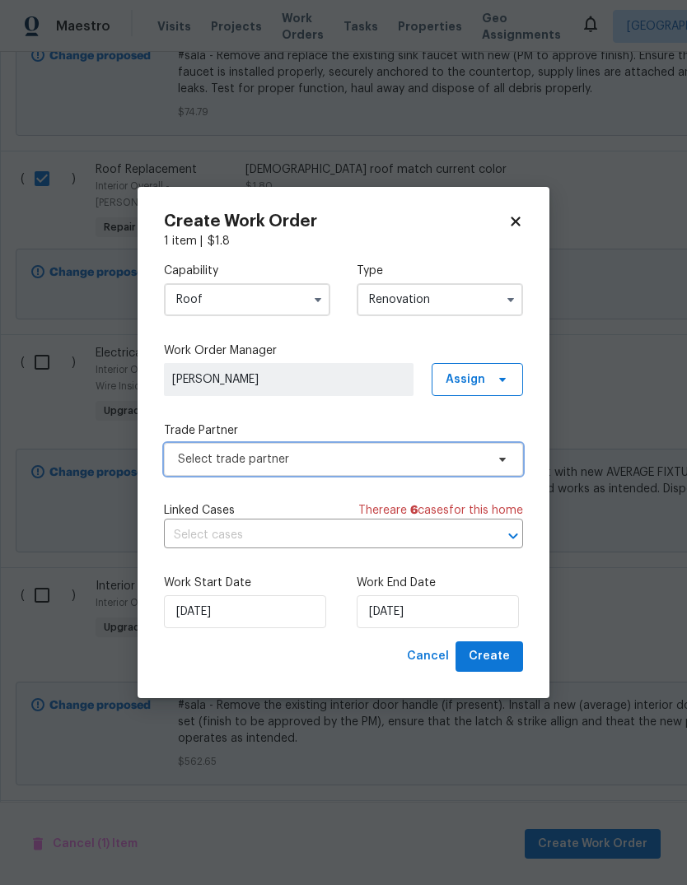
click at [195, 457] on span "Select trade partner" at bounding box center [331, 459] width 307 height 16
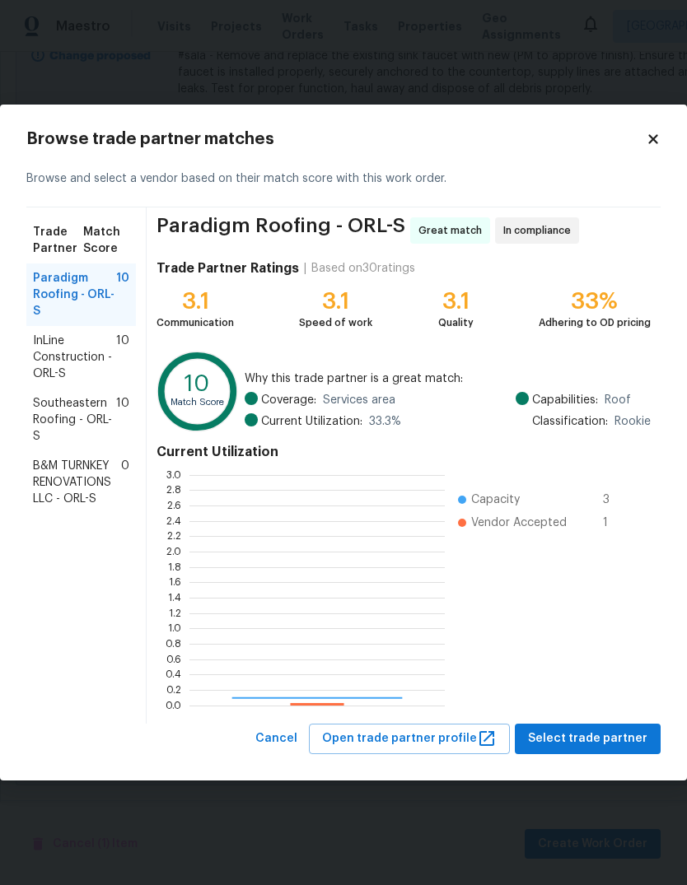
scroll to position [231, 255]
click at [81, 357] on span "InLine Construction - ORL-S" at bounding box center [74, 357] width 83 height 49
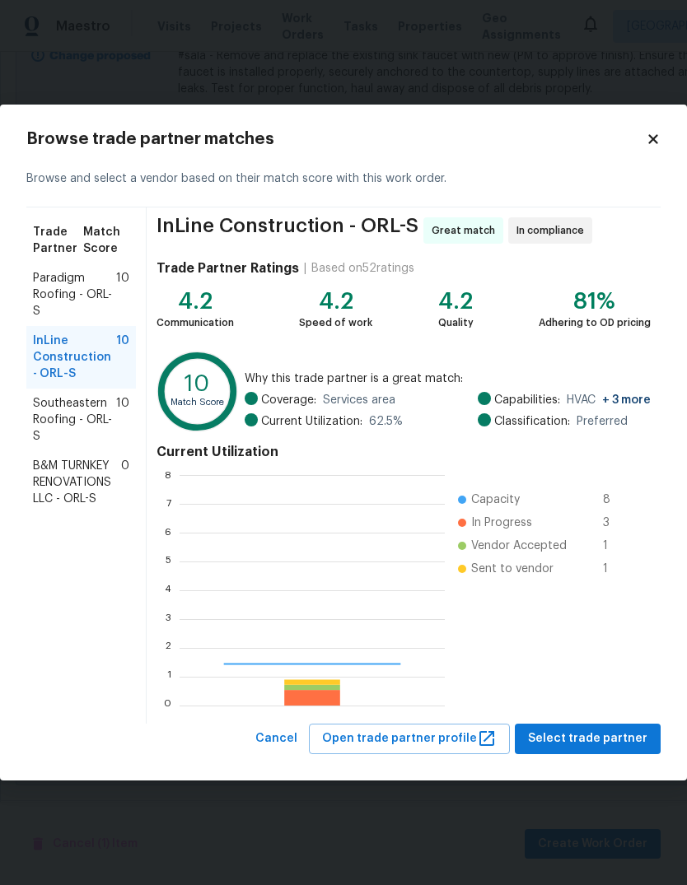
scroll to position [231, 265]
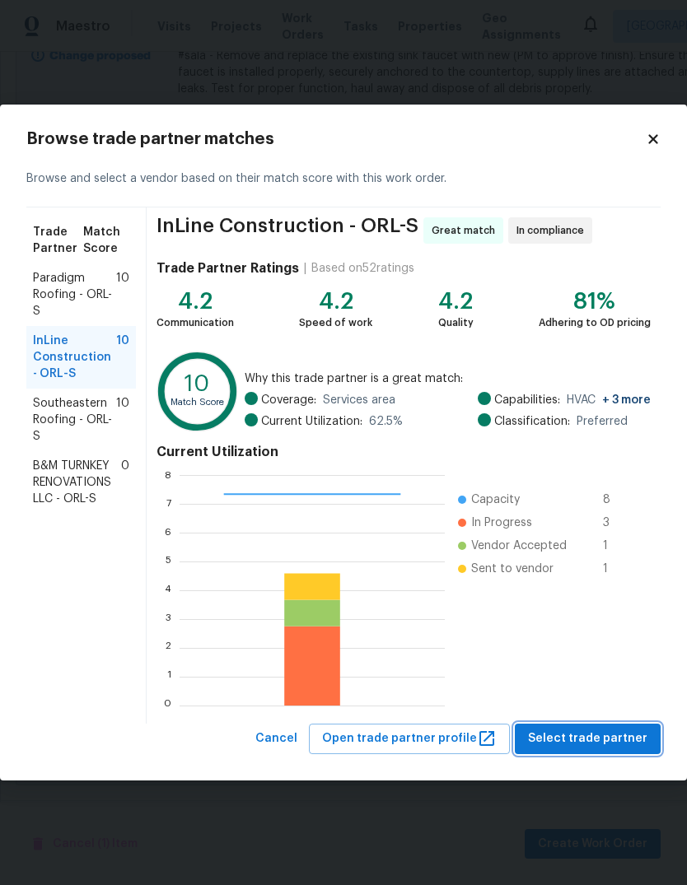
click at [611, 733] on span "Select trade partner" at bounding box center [587, 739] width 119 height 21
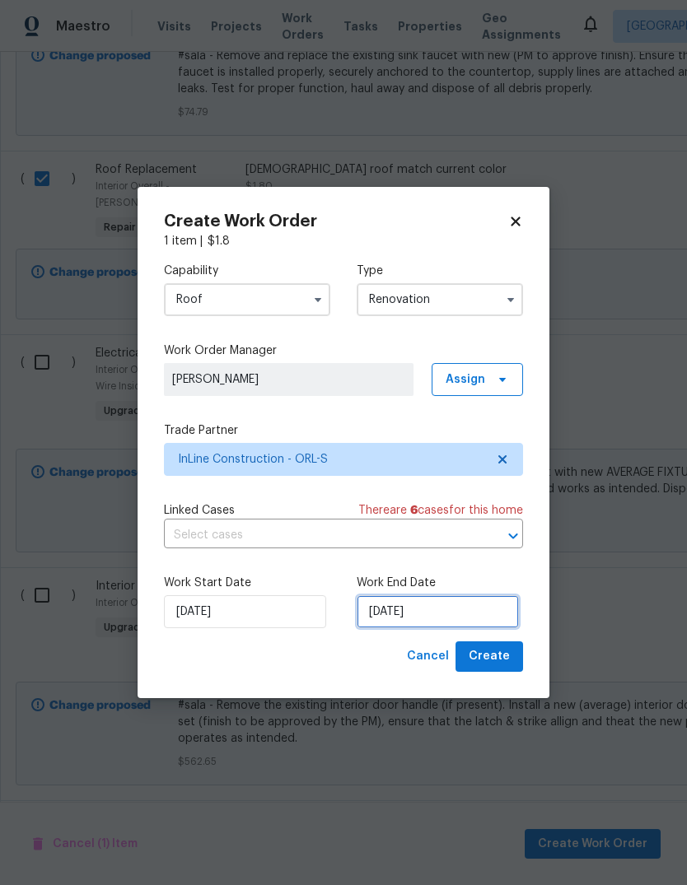
click at [436, 609] on input "[DATE]" at bounding box center [438, 611] width 162 height 33
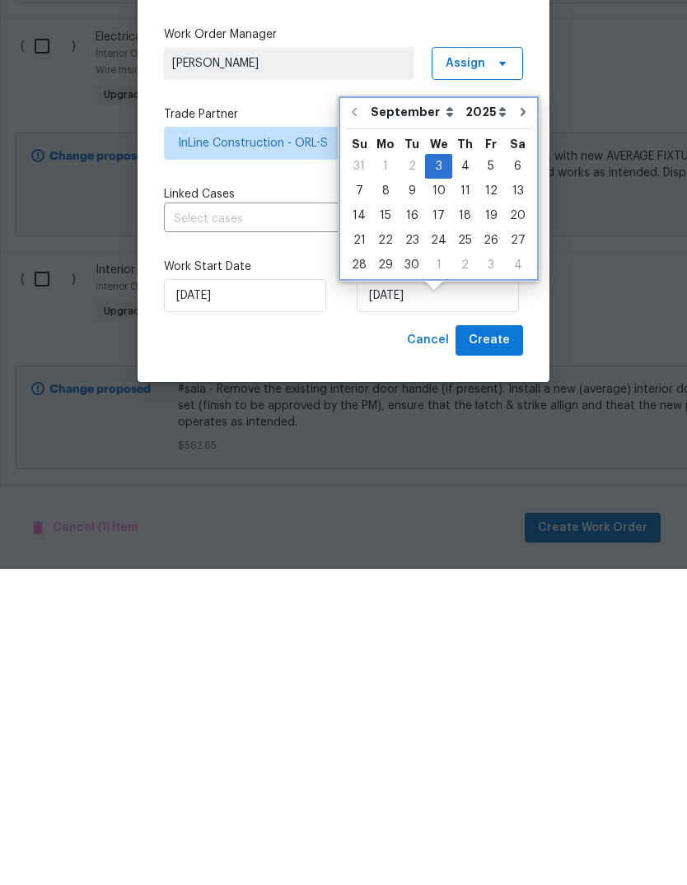
click at [514, 412] on button "Go to next month" at bounding box center [522, 428] width 25 height 33
type input "[DATE]"
select select "9"
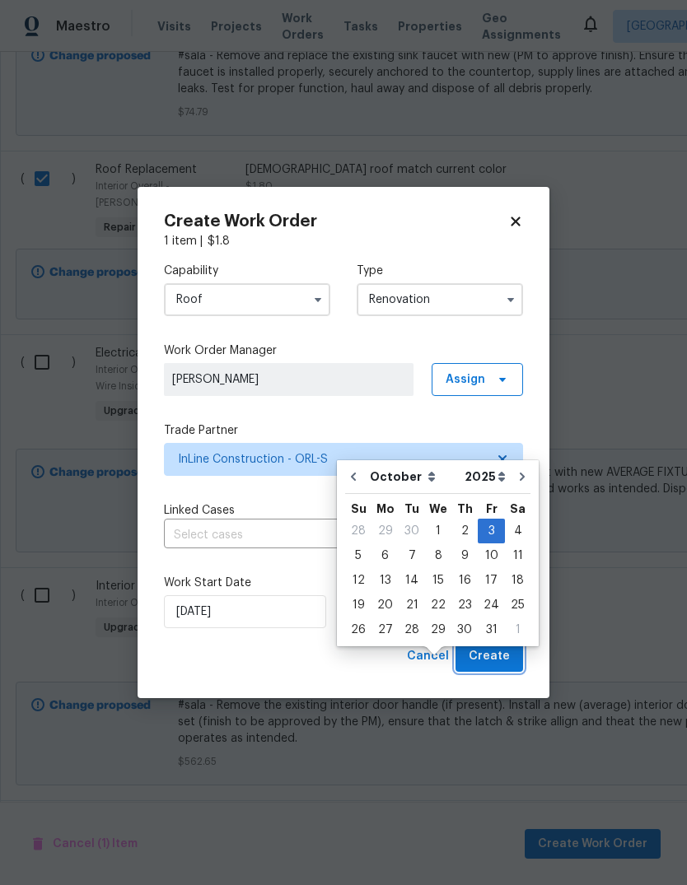
click at [495, 660] on span "Create" at bounding box center [488, 656] width 41 height 21
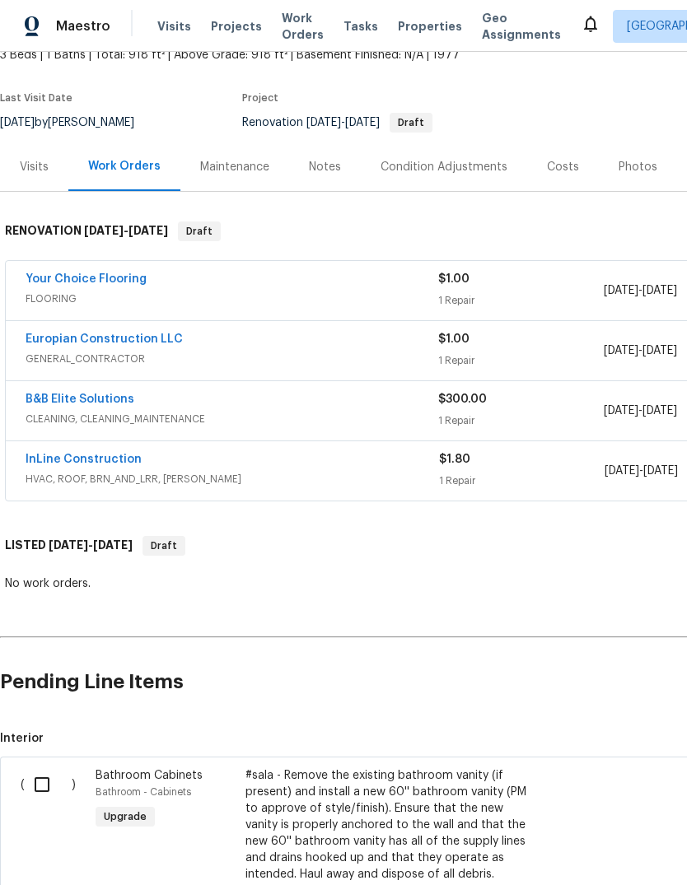
scroll to position [108, 0]
click at [464, 158] on div "Condition Adjustments" at bounding box center [443, 166] width 127 height 16
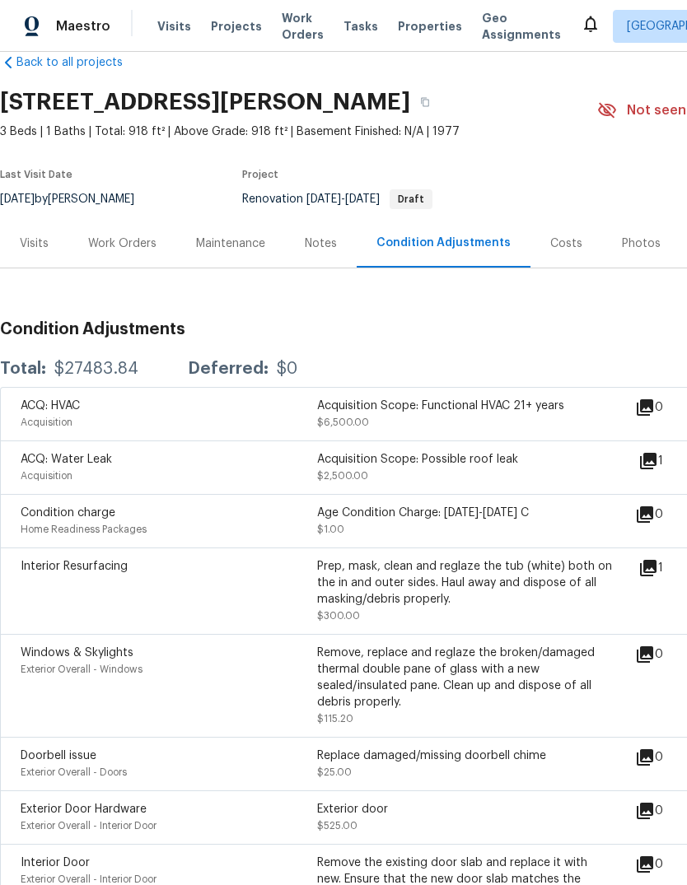
scroll to position [31, 0]
click at [100, 251] on div "Work Orders" at bounding box center [122, 242] width 108 height 49
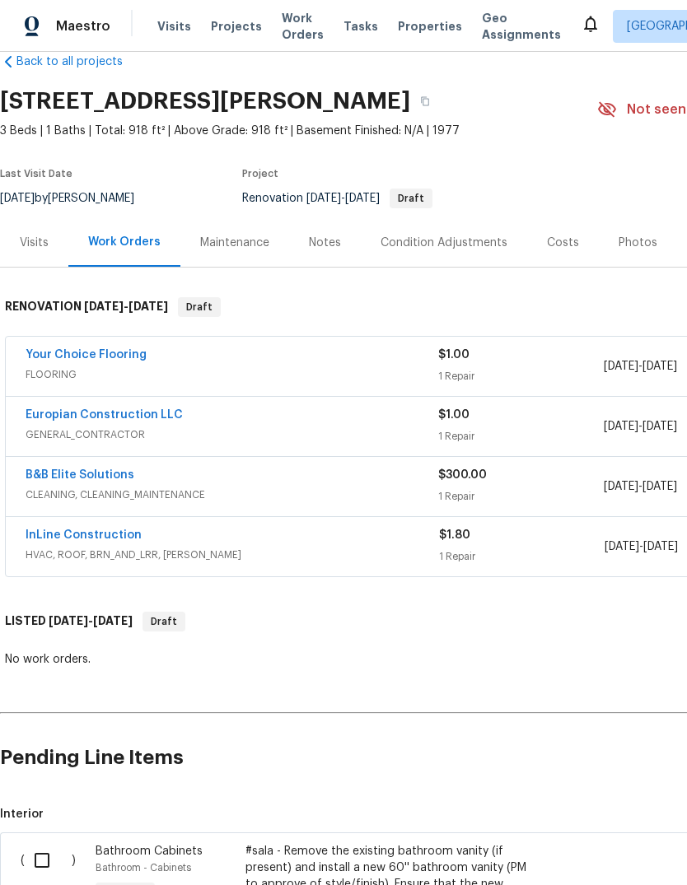
click at [36, 249] on div "Visits" at bounding box center [34, 243] width 29 height 16
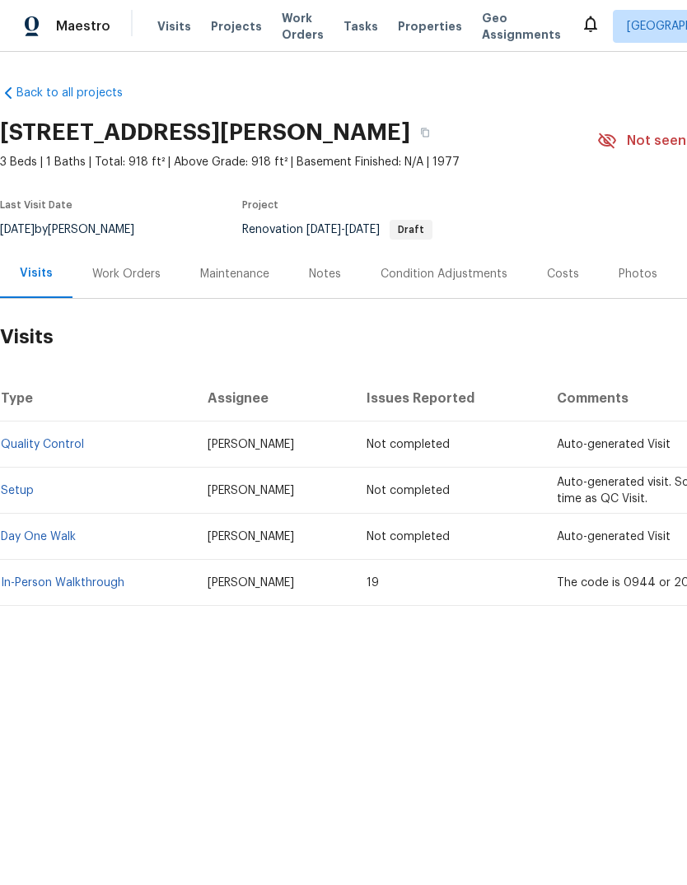
click at [44, 577] on link "In-Person Walkthrough" at bounding box center [63, 583] width 124 height 12
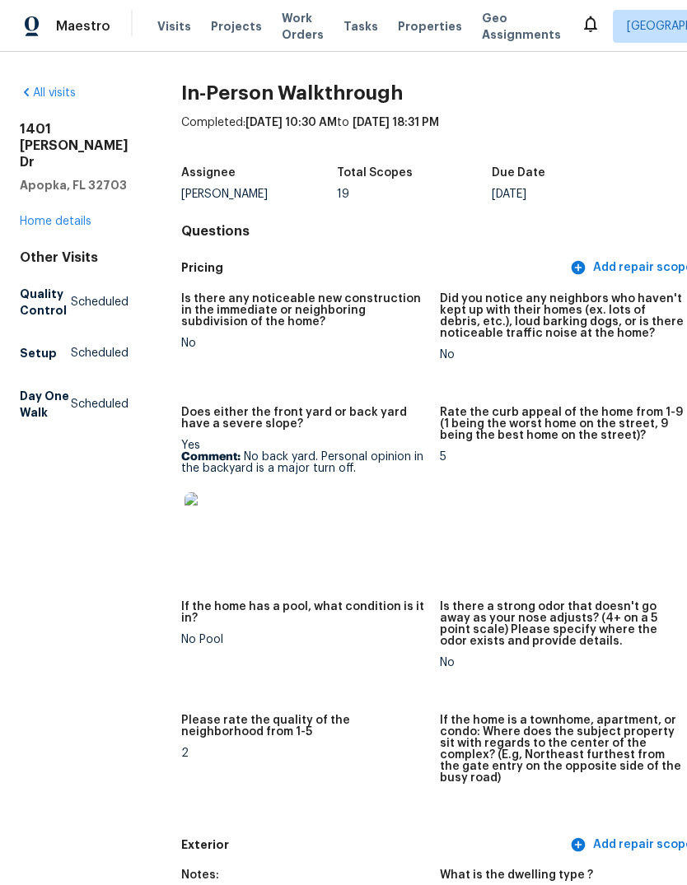
click at [58, 216] on link "Home details" at bounding box center [56, 222] width 72 height 12
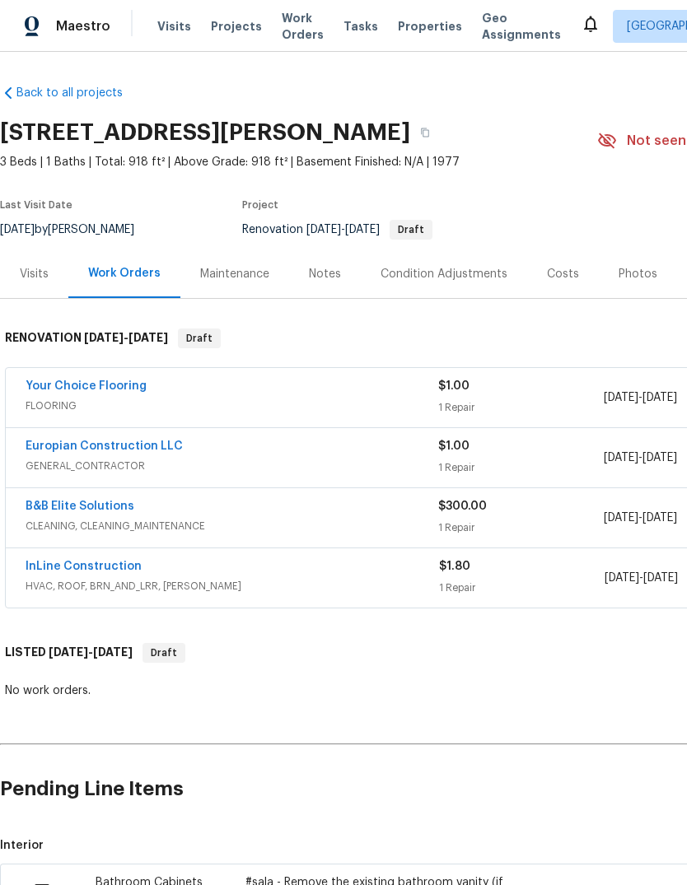
click at [464, 268] on div "Condition Adjustments" at bounding box center [443, 274] width 127 height 16
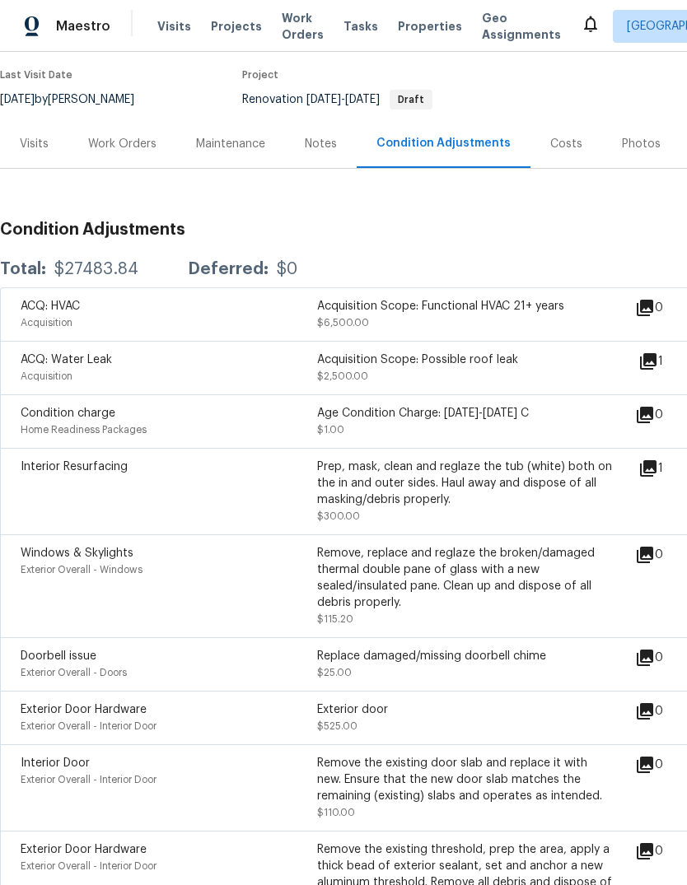
scroll to position [124, 0]
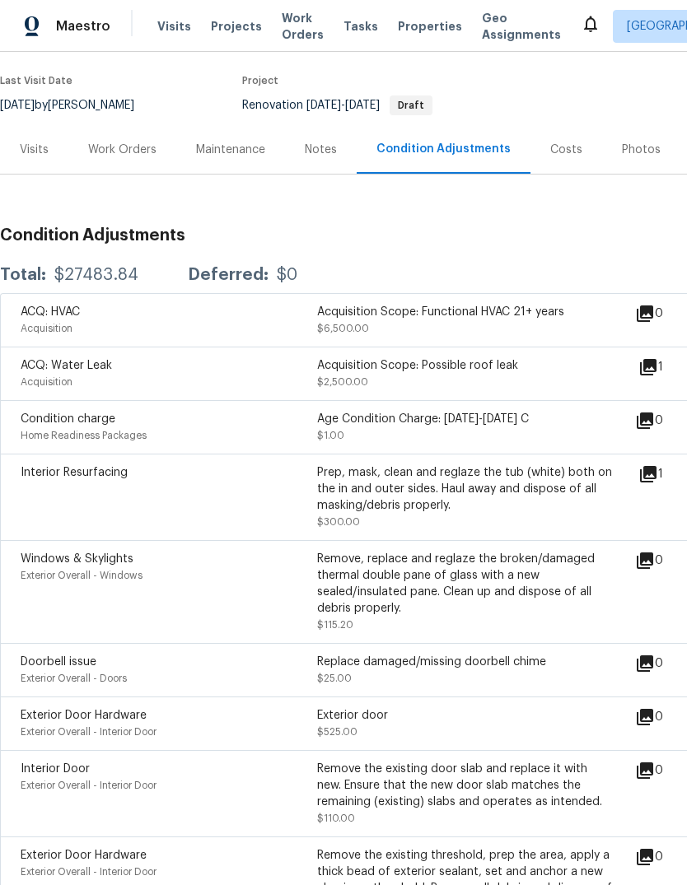
click at [525, 367] on div "Acquisition Scope: Possible roof leak" at bounding box center [465, 365] width 296 height 16
click at [484, 364] on div "Acquisition Scope: Possible roof leak" at bounding box center [465, 365] width 296 height 16
click at [46, 365] on span "ACQ: Water Leak" at bounding box center [66, 366] width 91 height 12
click at [511, 378] on div "Acquisition Scope: Possible roof leak $2,500.00" at bounding box center [465, 373] width 296 height 33
click at [30, 142] on div "Visits" at bounding box center [34, 150] width 29 height 16
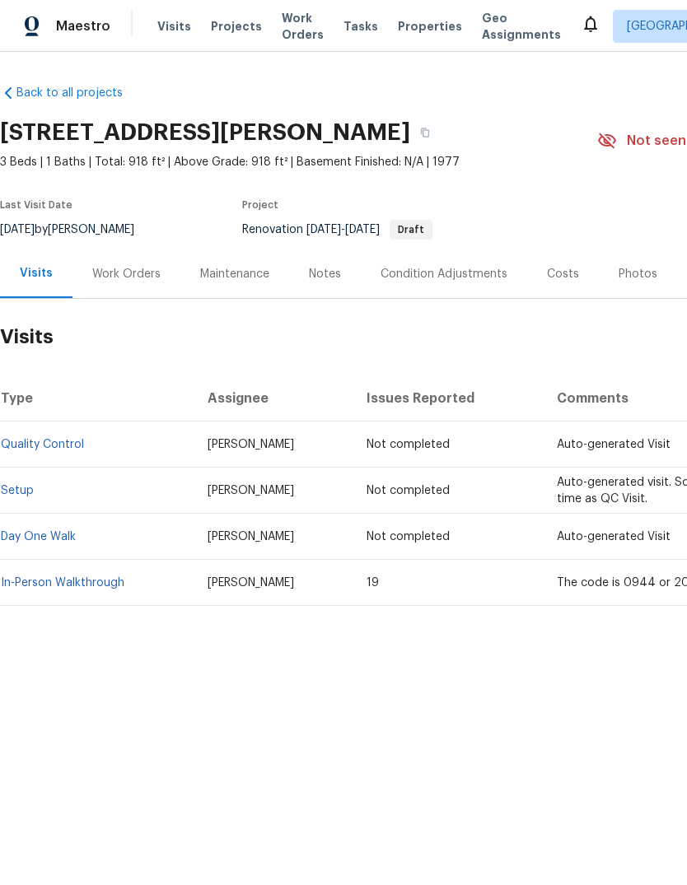
click at [42, 581] on link "In-Person Walkthrough" at bounding box center [63, 583] width 124 height 12
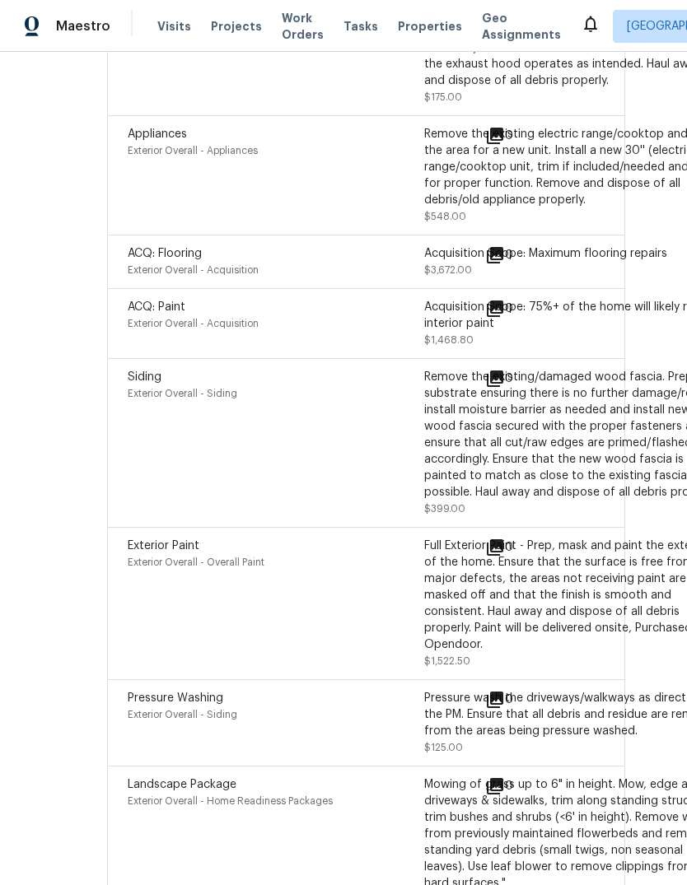
scroll to position [5764, 74]
click at [601, 538] on div "Full Exterior Paint - Prep, mask and paint the exterior of the home. Ensure tha…" at bounding box center [572, 595] width 296 height 115
click at [141, 538] on div "Exterior Paint" at bounding box center [276, 546] width 296 height 16
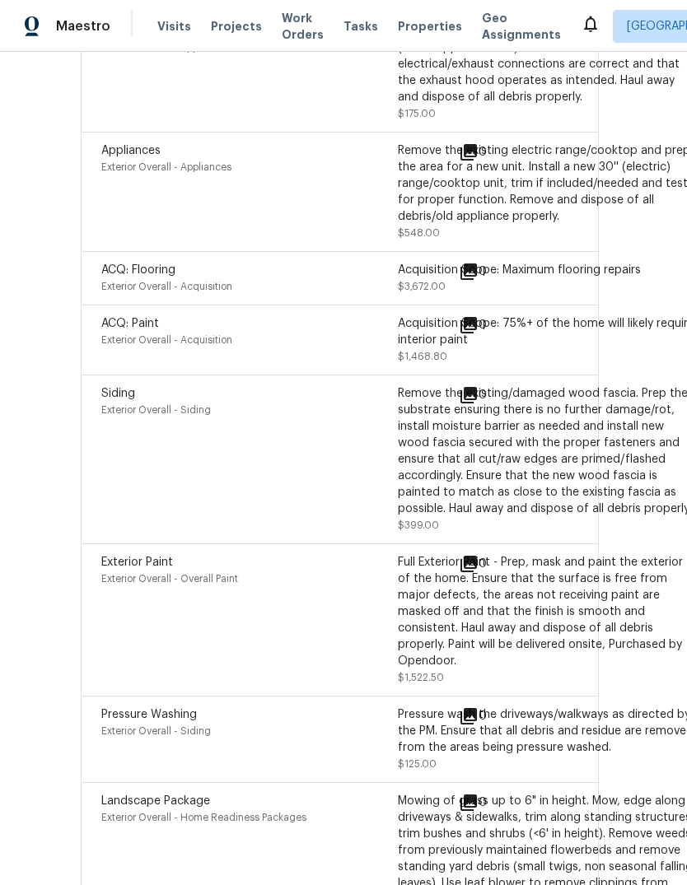
scroll to position [5747, 100]
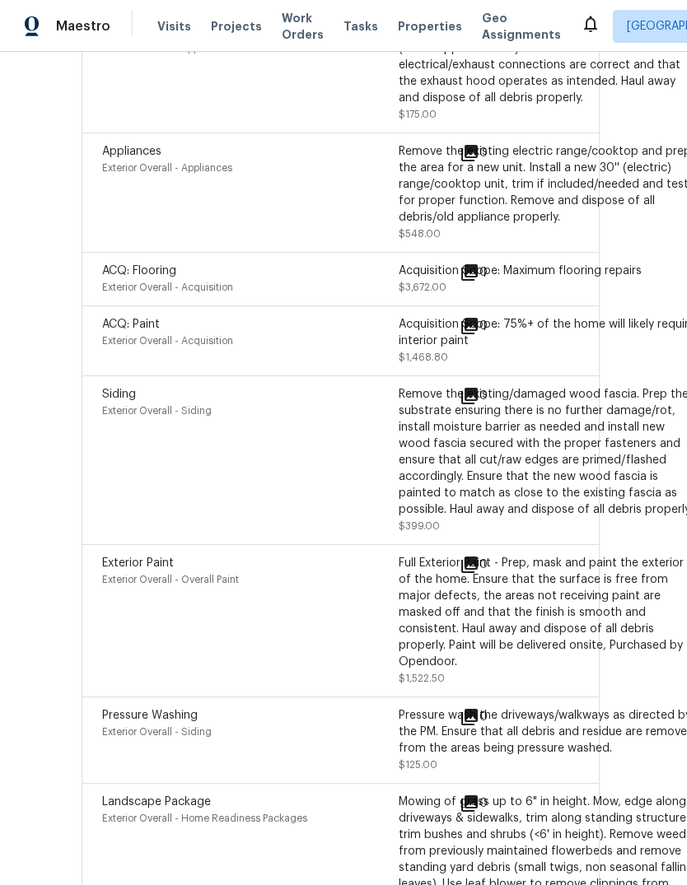
click at [564, 555] on span at bounding box center [559, 621] width 38 height 132
click at [459, 555] on div "0" at bounding box center [499, 621] width 81 height 132
click at [130, 557] on span "Exterior Paint" at bounding box center [138, 563] width 72 height 12
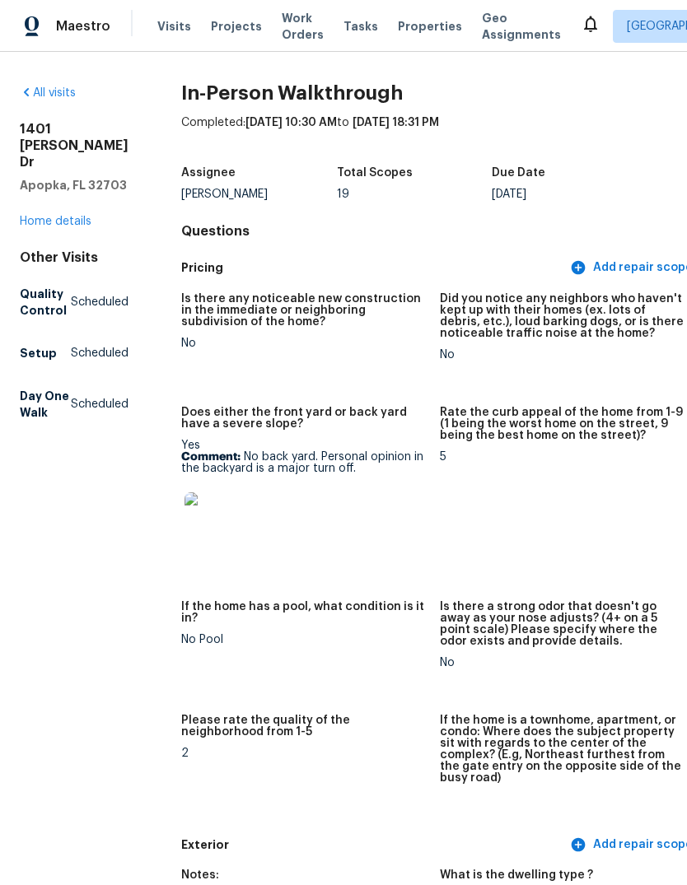
scroll to position [0, 0]
click at [59, 216] on link "Home details" at bounding box center [56, 222] width 72 height 12
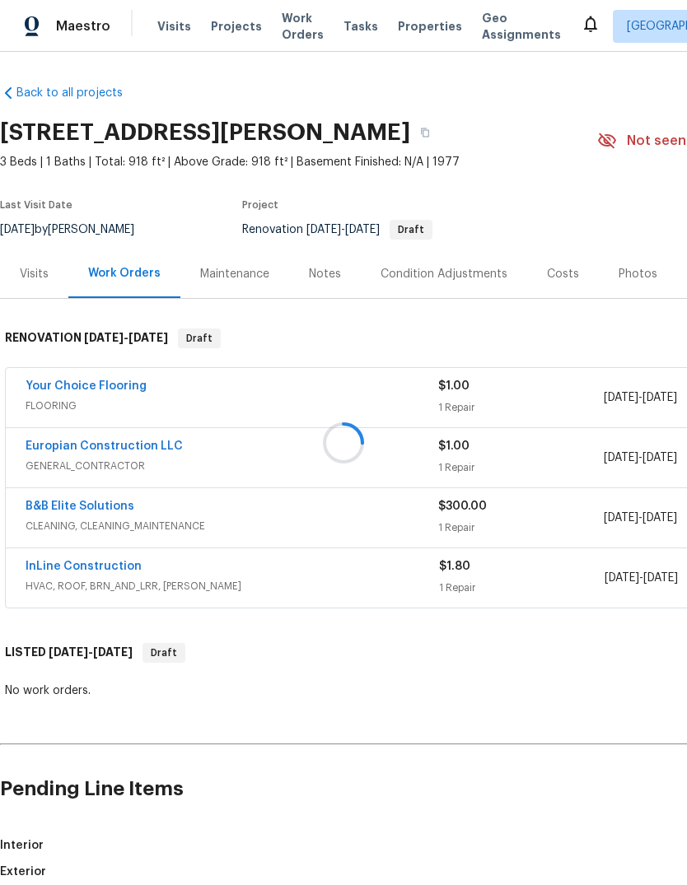
click at [470, 215] on div at bounding box center [343, 442] width 687 height 885
click at [469, 249] on div "Condition Adjustments" at bounding box center [444, 273] width 166 height 49
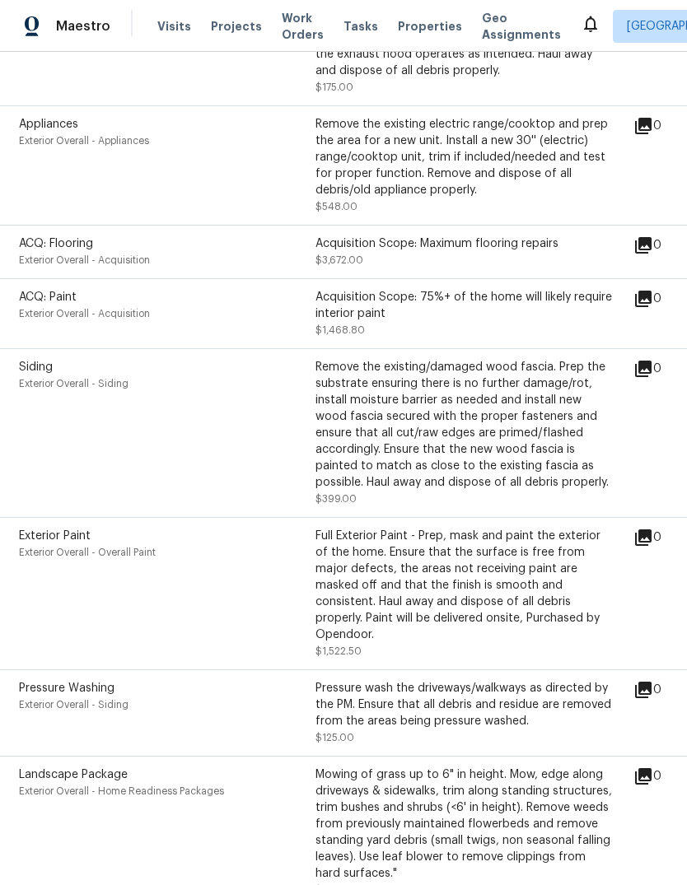
scroll to position [1795, 2]
click at [61, 527] on div "Exterior Paint" at bounding box center [167, 535] width 296 height 16
click at [61, 529] on span "Exterior Paint" at bounding box center [55, 535] width 72 height 12
click at [67, 543] on div "Exterior Overall - Overall Paint" at bounding box center [167, 551] width 296 height 16
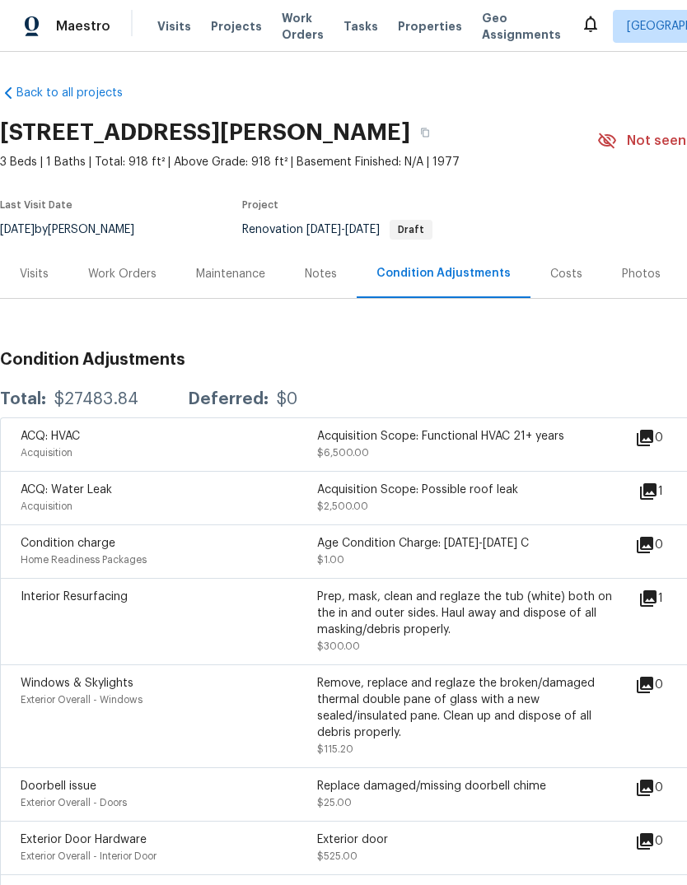
scroll to position [0, 0]
